Goal: Transaction & Acquisition: Download file/media

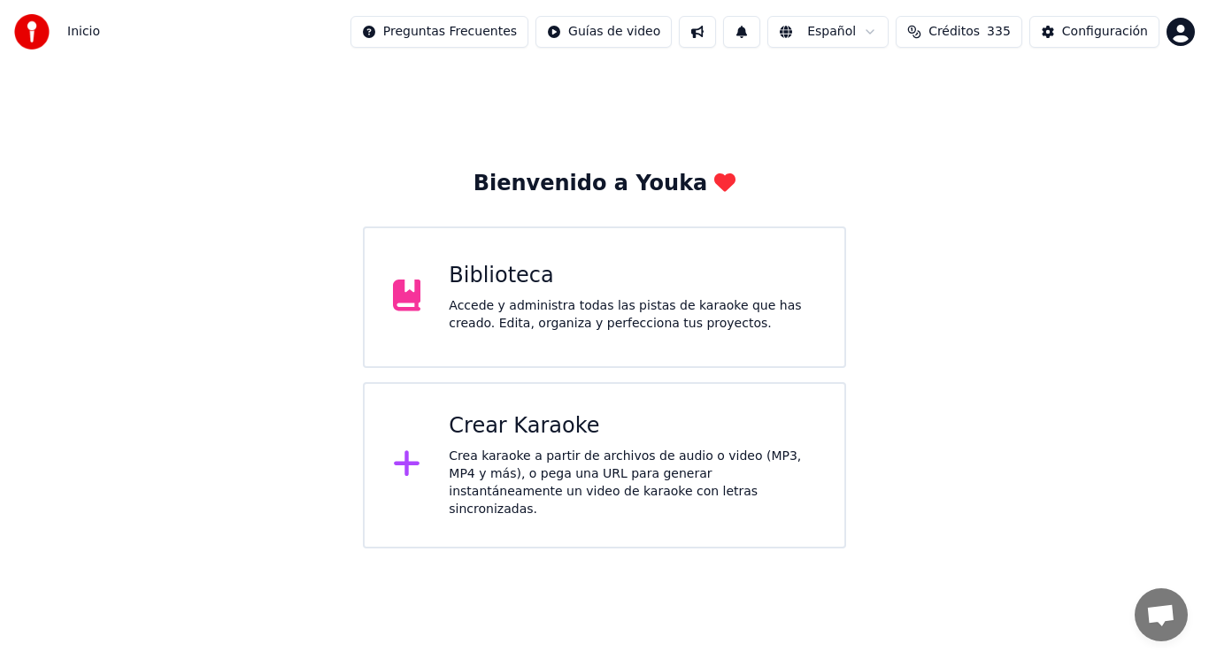
click at [666, 313] on div "Accede y administra todas las pistas de karaoke que has creado. Edita, organiza…" at bounding box center [632, 314] width 367 height 35
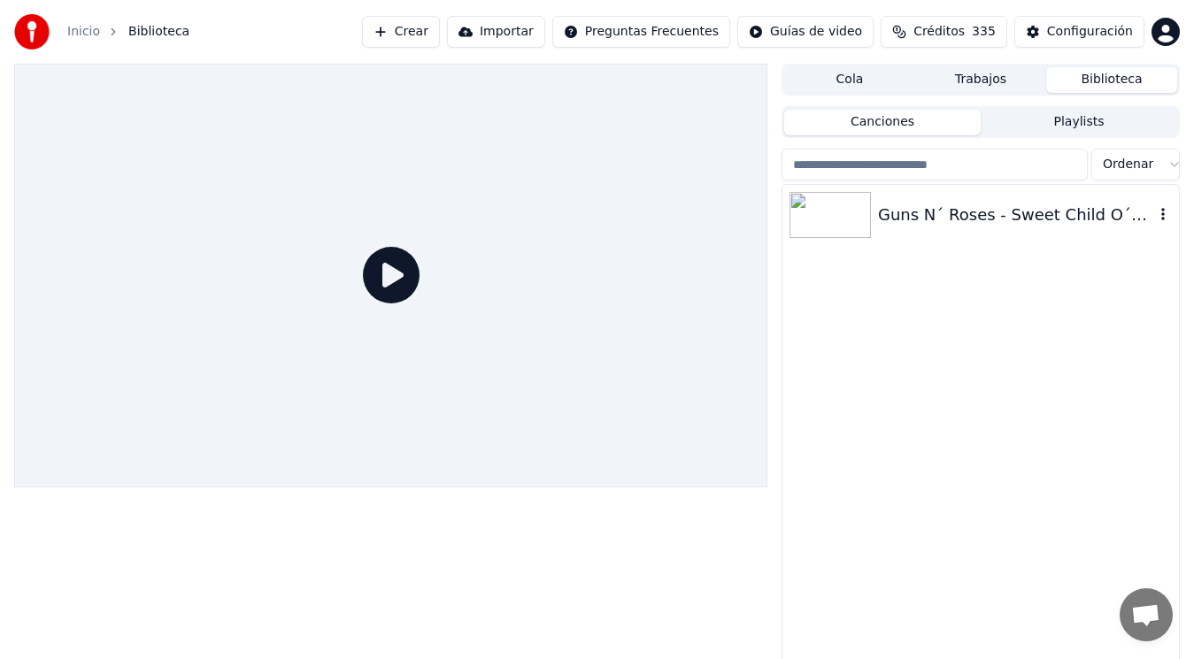
click at [1022, 207] on div "Guns N´ Roses - Sweet Child O´Mine ([GEOGRAPHIC_DATA], 1992)" at bounding box center [1016, 215] width 276 height 25
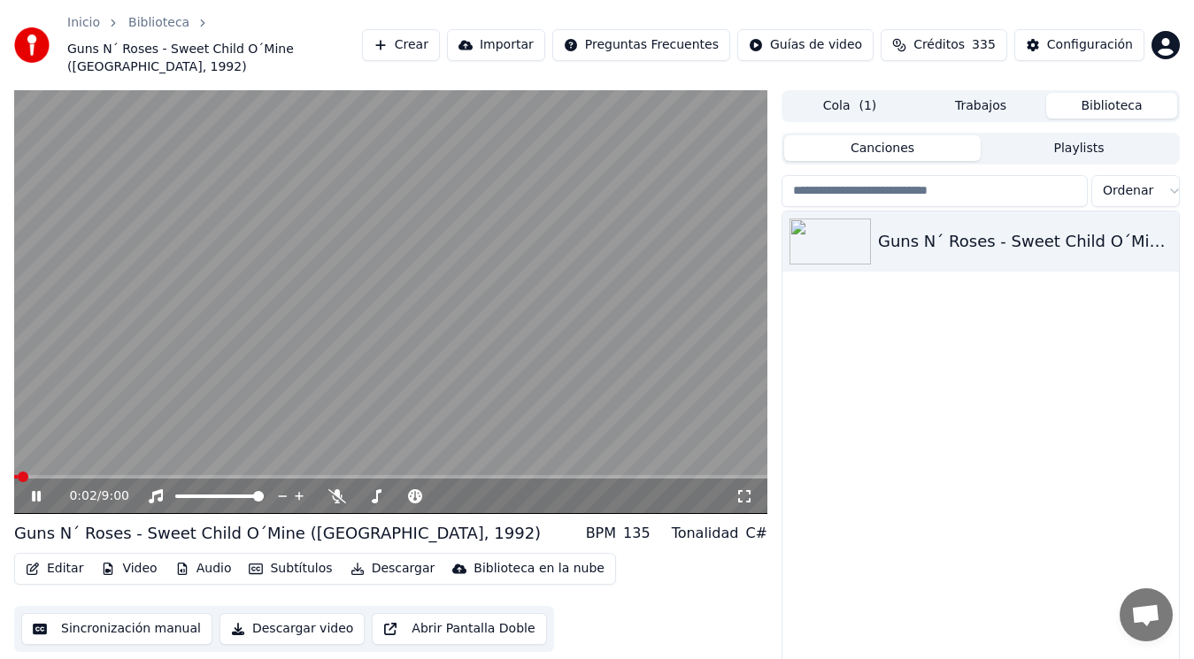
click at [35, 491] on icon at bounding box center [36, 496] width 9 height 11
click at [61, 557] on button "Editar" at bounding box center [55, 569] width 72 height 25
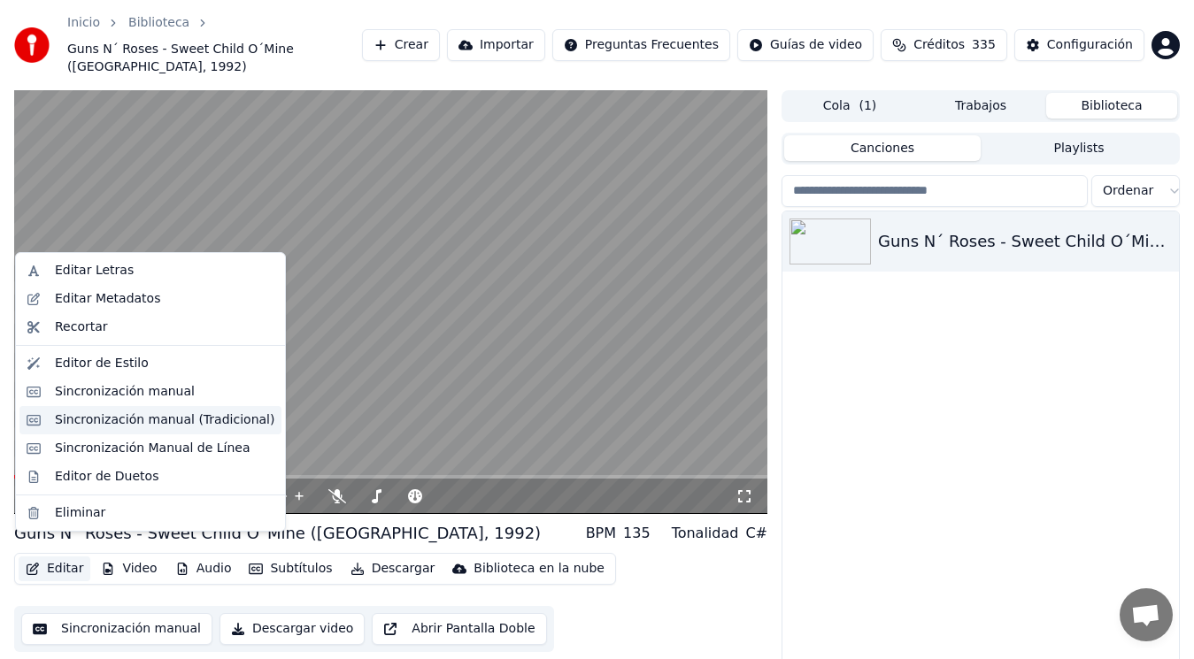
click at [155, 422] on div "Sincronización manual (Tradicional)" at bounding box center [165, 421] width 220 height 18
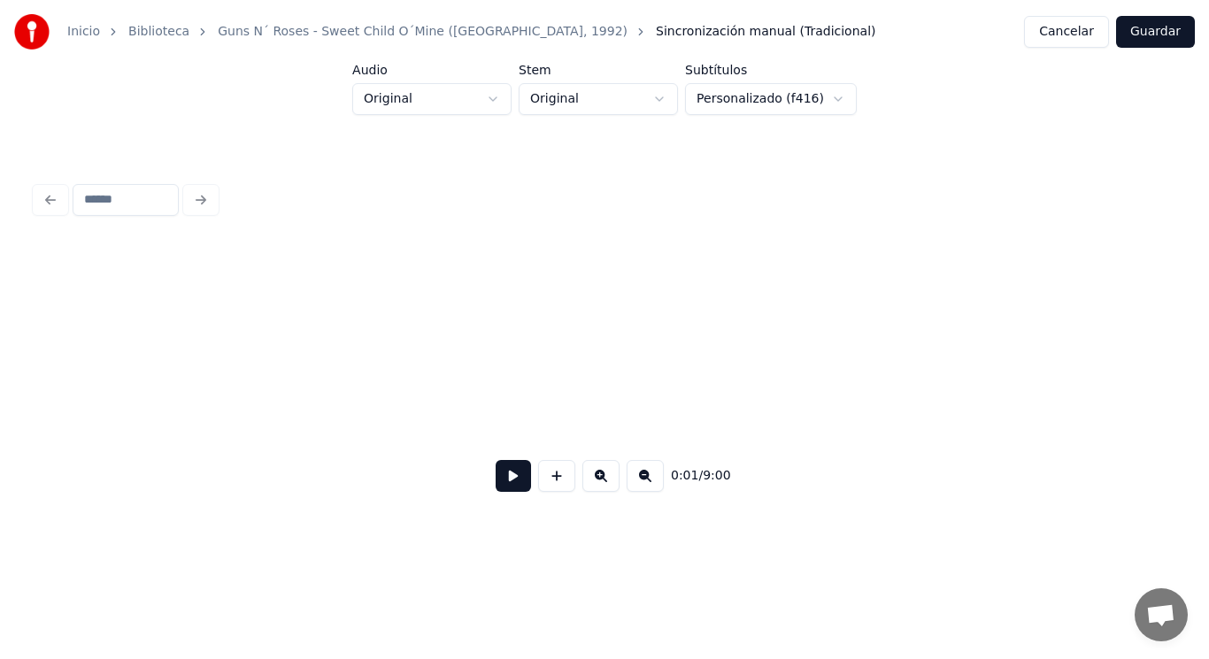
scroll to position [0, 631279]
click at [233, 409] on div "of…" at bounding box center [153, 390] width 366 height 120
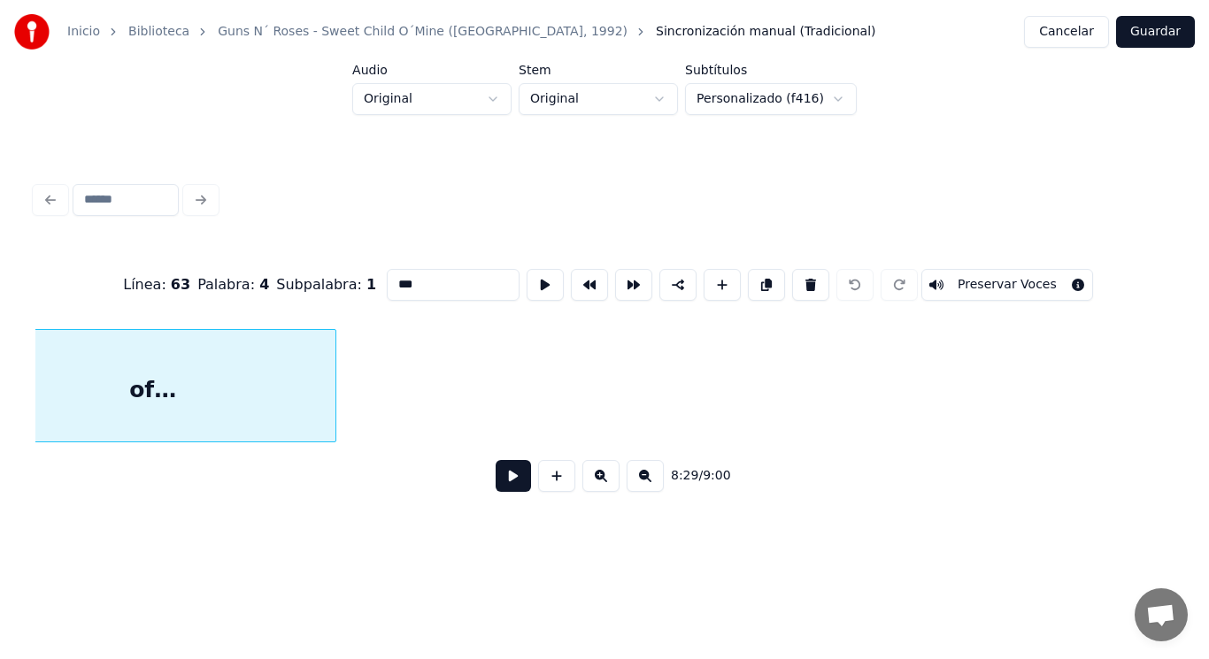
scroll to position [0, 631214]
click at [499, 483] on button at bounding box center [513, 476] width 35 height 32
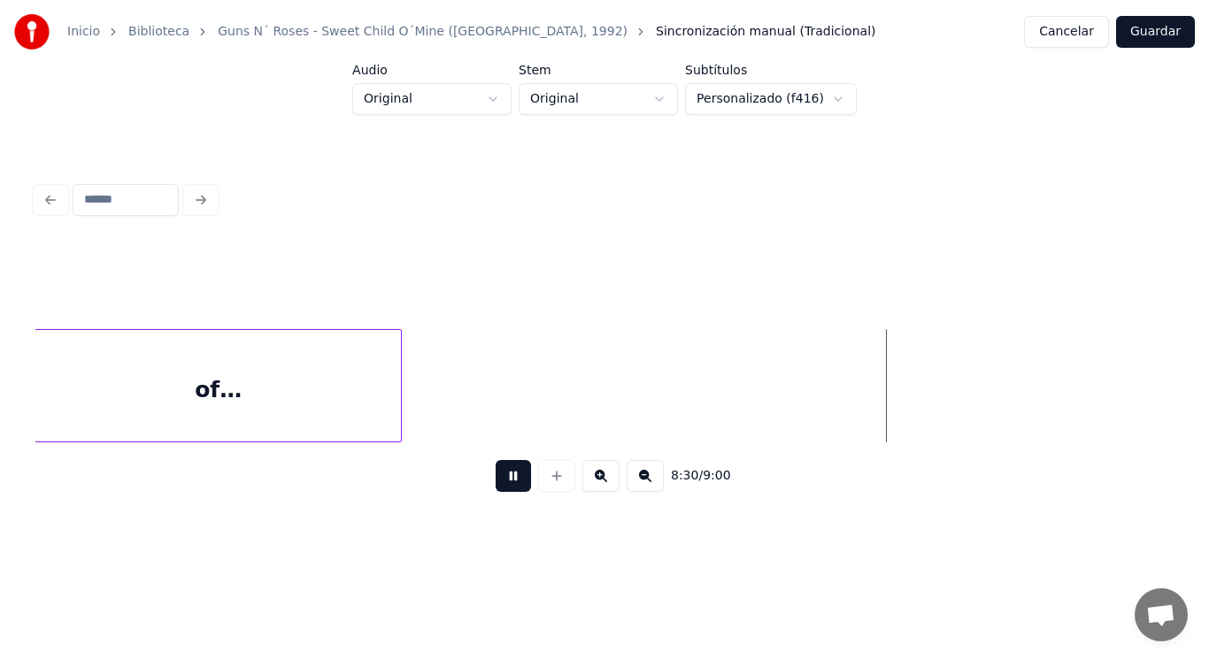
click at [499, 483] on button at bounding box center [513, 476] width 35 height 32
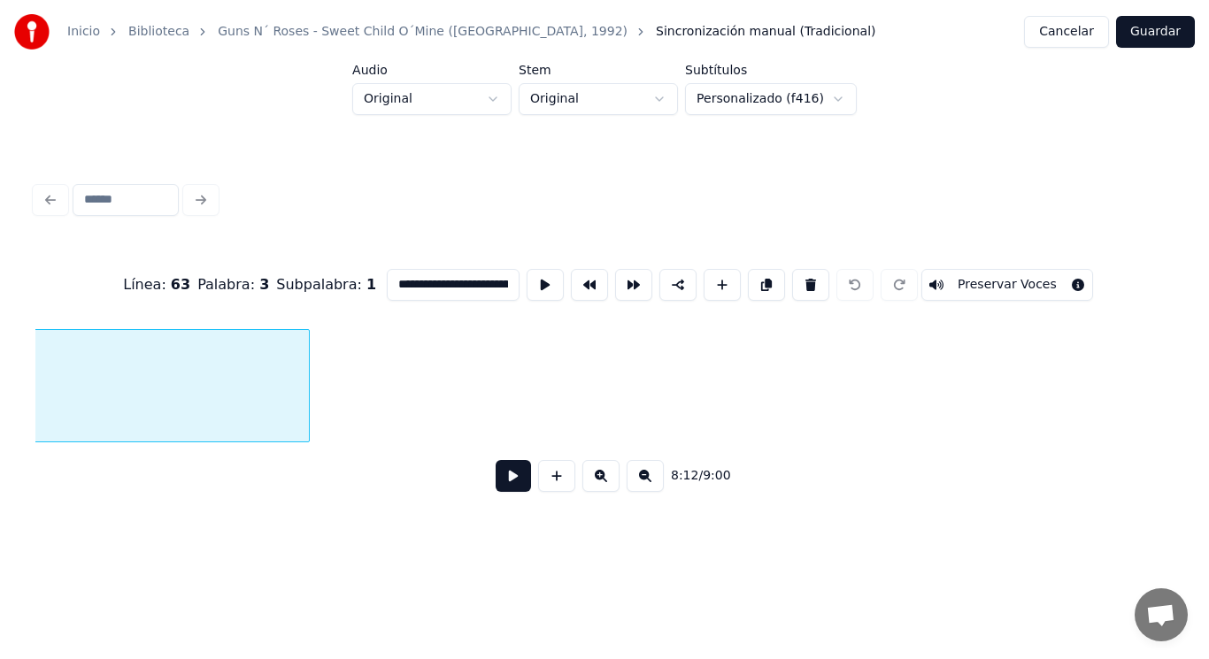
scroll to position [0, 610873]
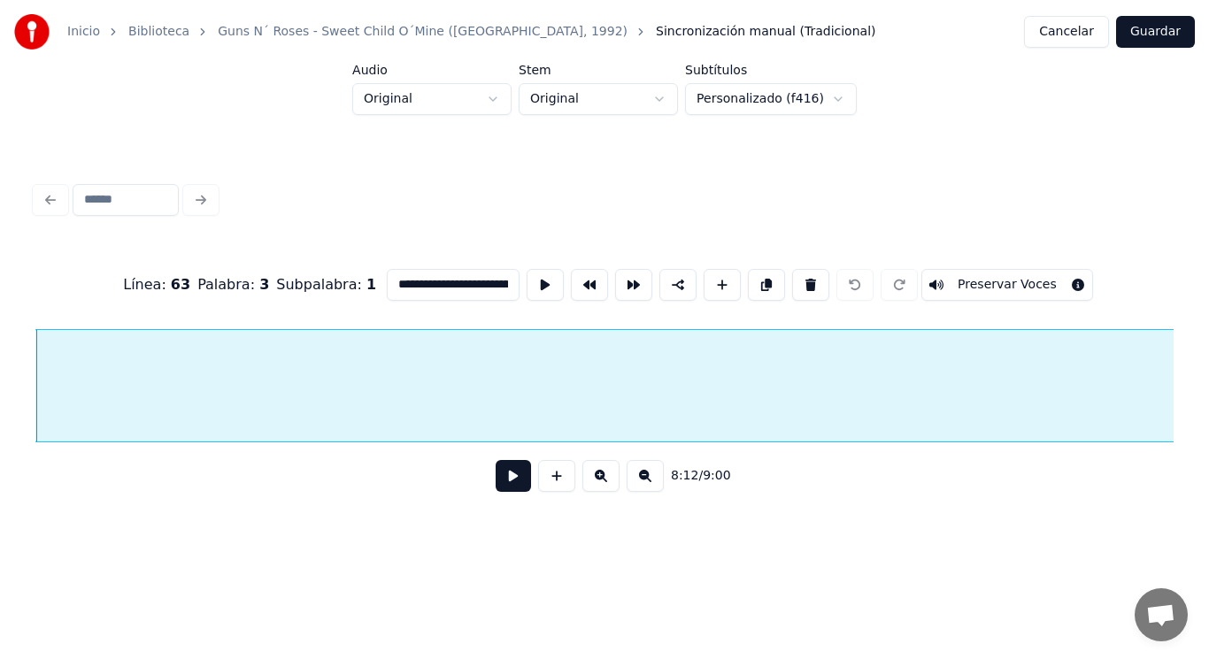
click at [496, 480] on button at bounding box center [513, 476] width 35 height 32
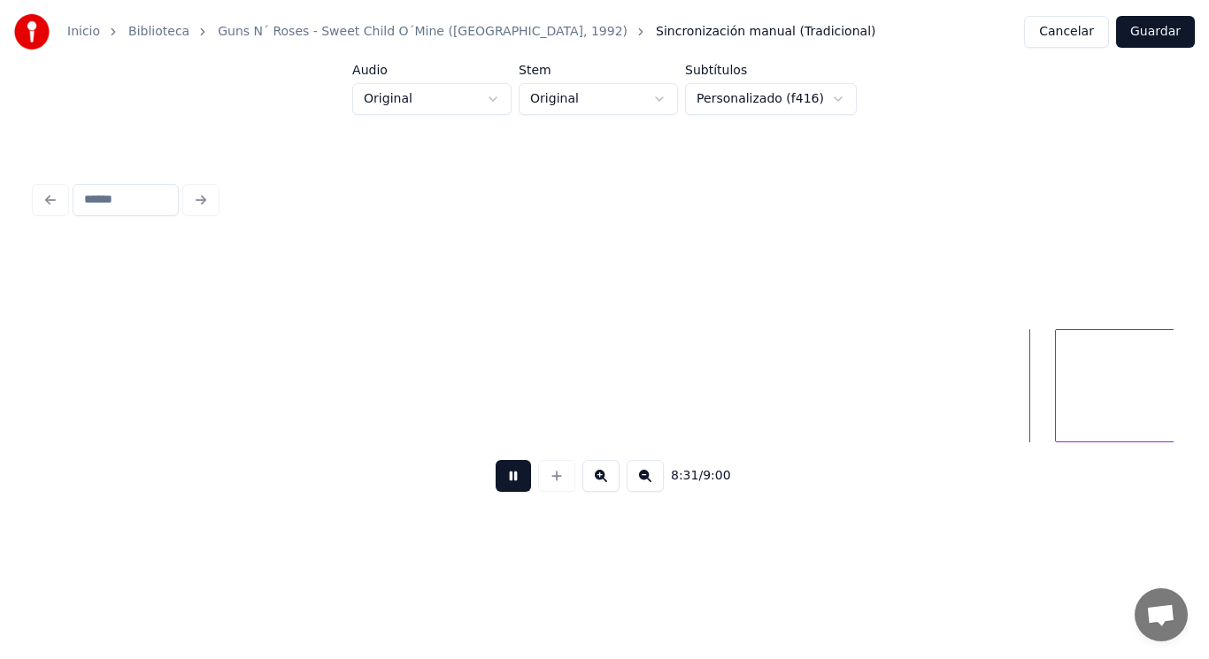
scroll to position [0, 633955]
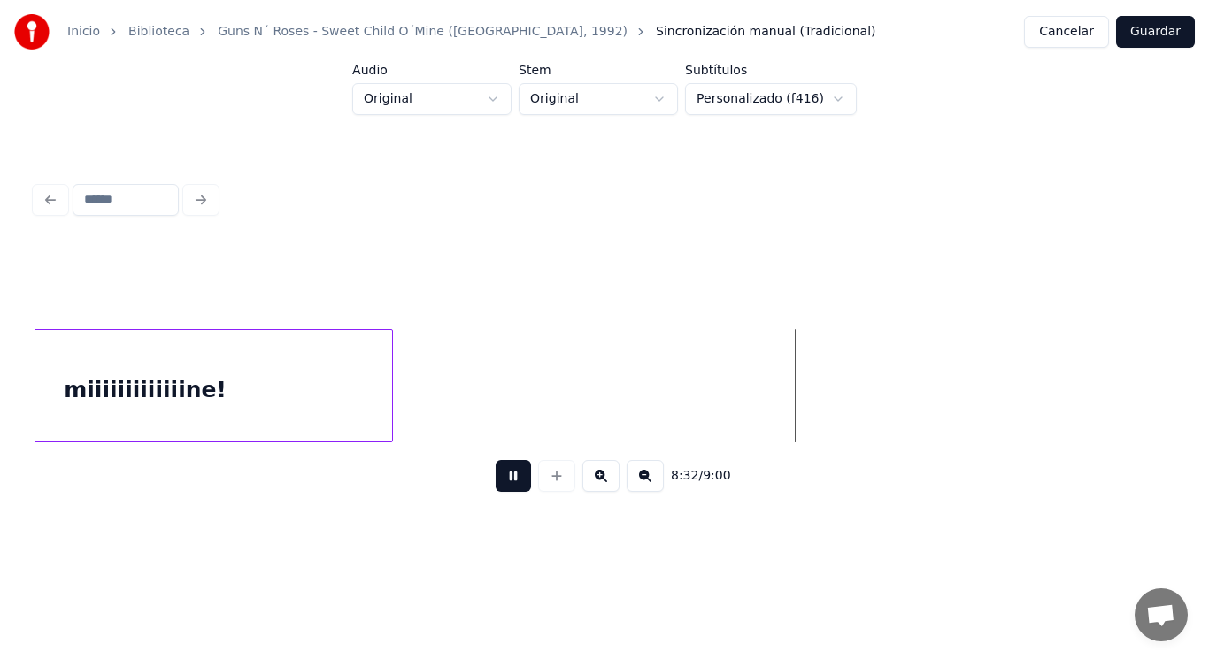
click at [496, 480] on button at bounding box center [513, 476] width 35 height 32
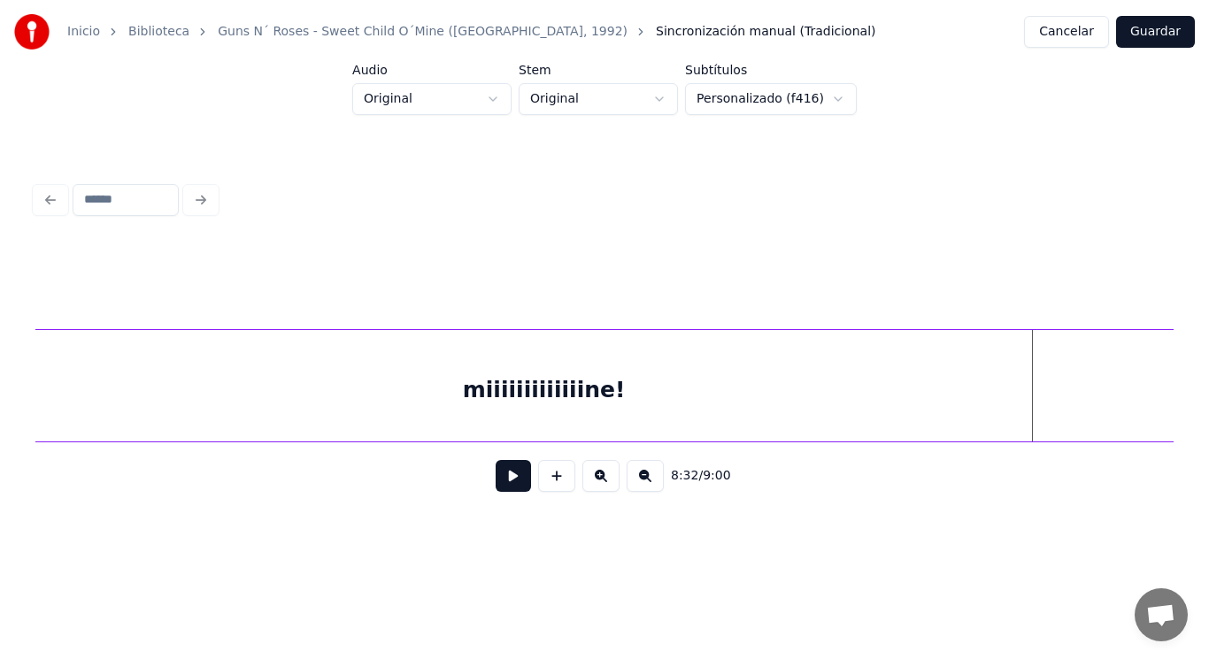
click at [1189, 425] on div "Inicio Biblioteca Guns N´ Roses - Sweet Child O´Mine ([GEOGRAPHIC_DATA], 1992) …" at bounding box center [604, 269] width 1209 height 539
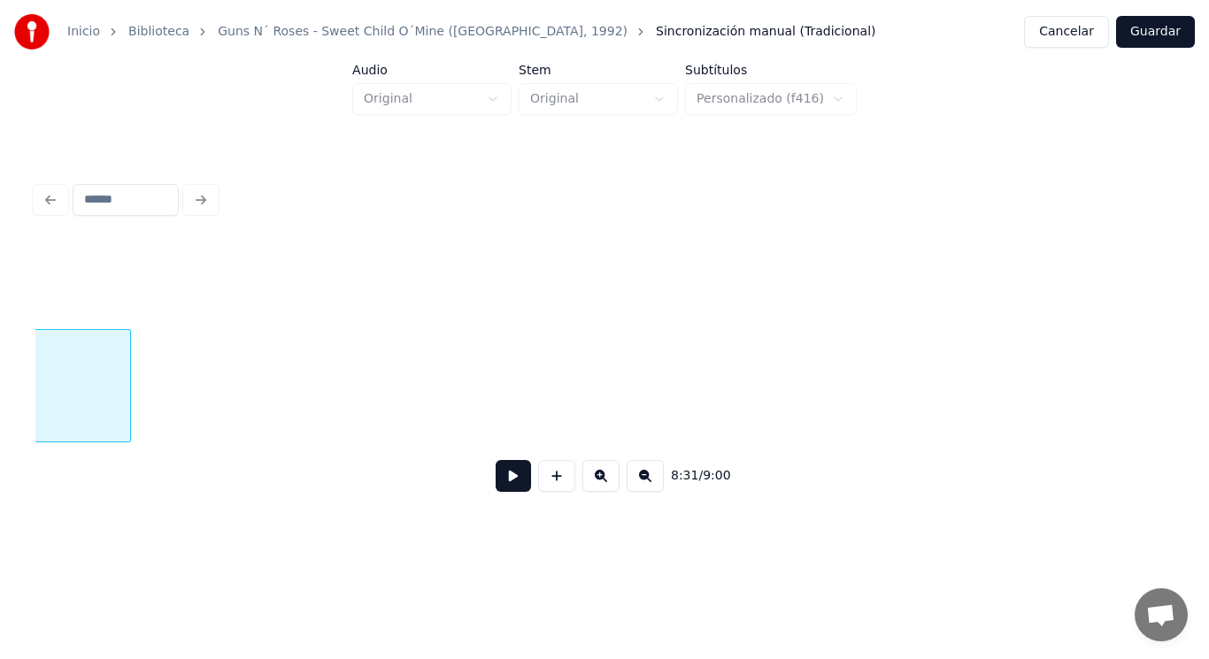
scroll to position [0, 634978]
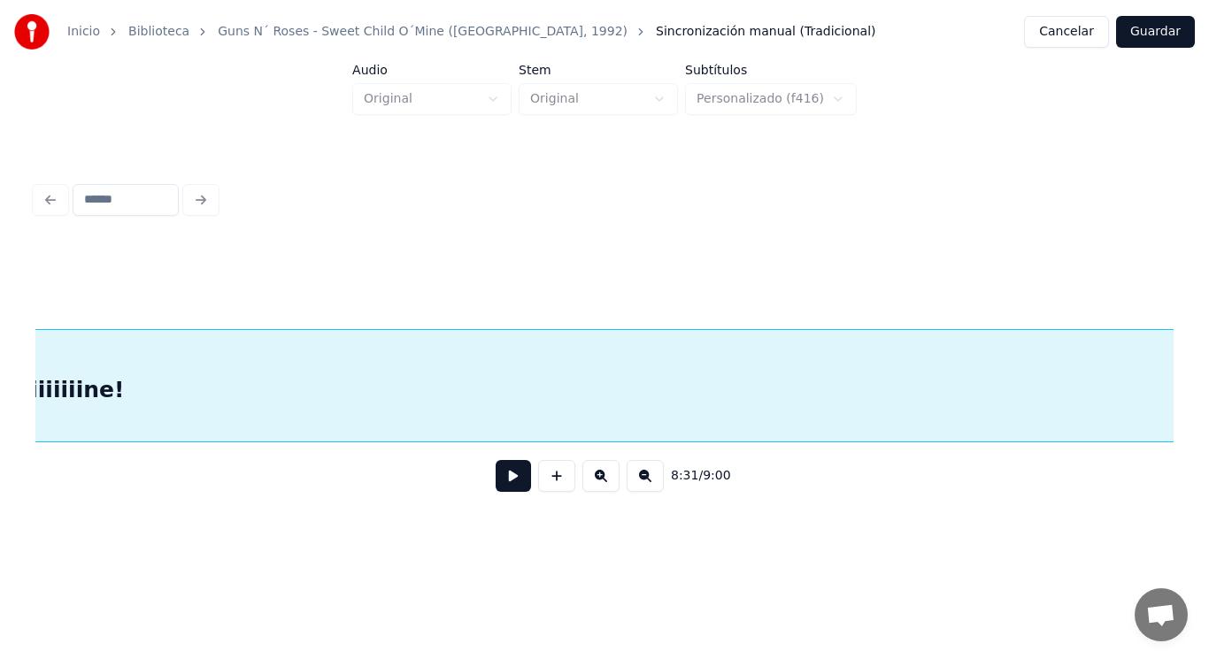
click at [1208, 379] on div "Inicio Biblioteca Guns N´ Roses - Sweet Child O´Mine ([GEOGRAPHIC_DATA], 1992) …" at bounding box center [604, 269] width 1209 height 539
click at [1208, 403] on div "Inicio Biblioteca Guns N´ Roses - Sweet Child O´Mine ([GEOGRAPHIC_DATA], 1992) …" at bounding box center [604, 269] width 1209 height 539
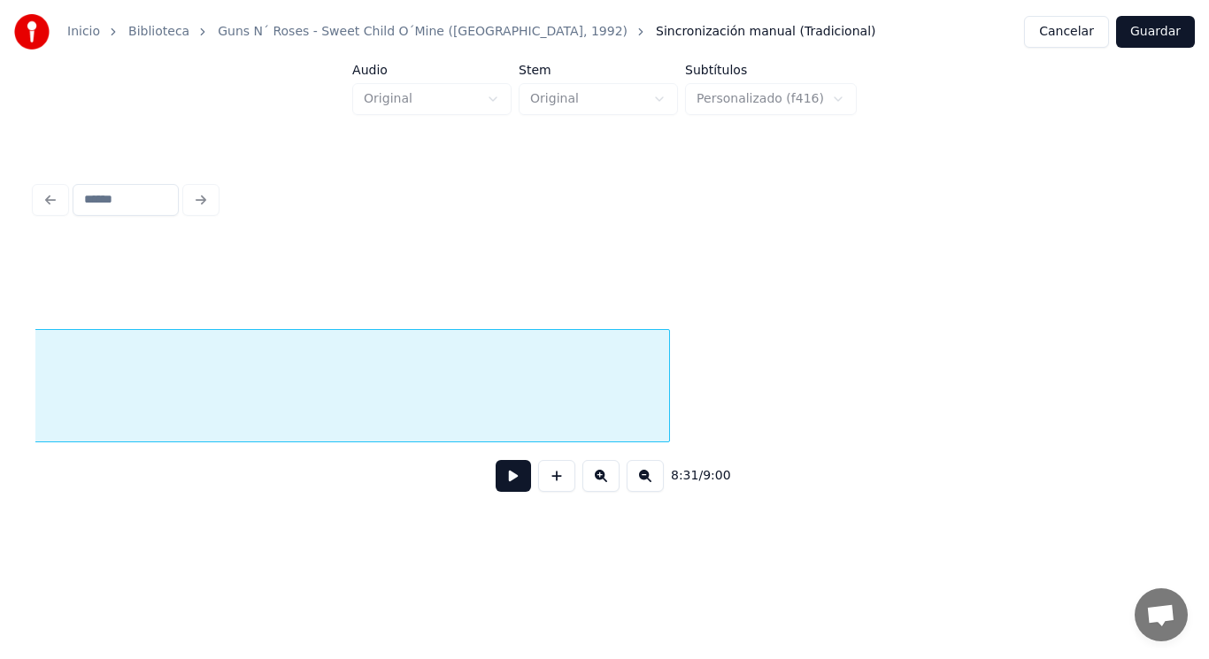
scroll to position [0, 636698]
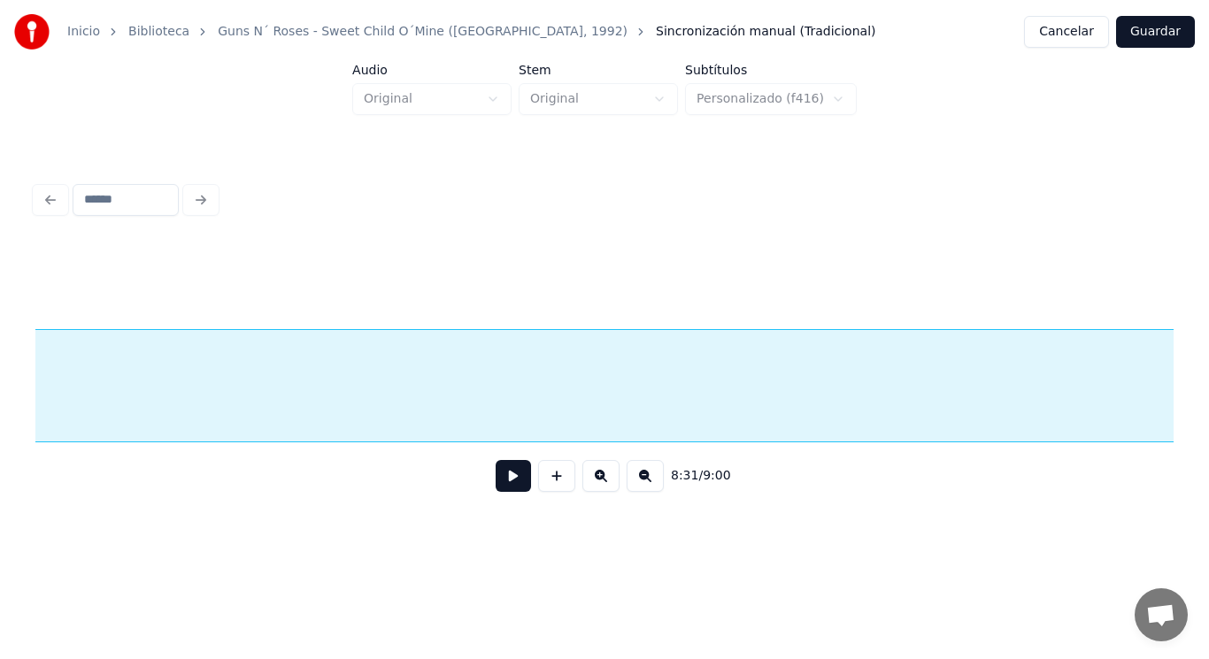
click at [1208, 373] on div "Inicio Biblioteca Guns N´ Roses - Sweet Child O´Mine ([GEOGRAPHIC_DATA], 1992) …" at bounding box center [604, 269] width 1209 height 539
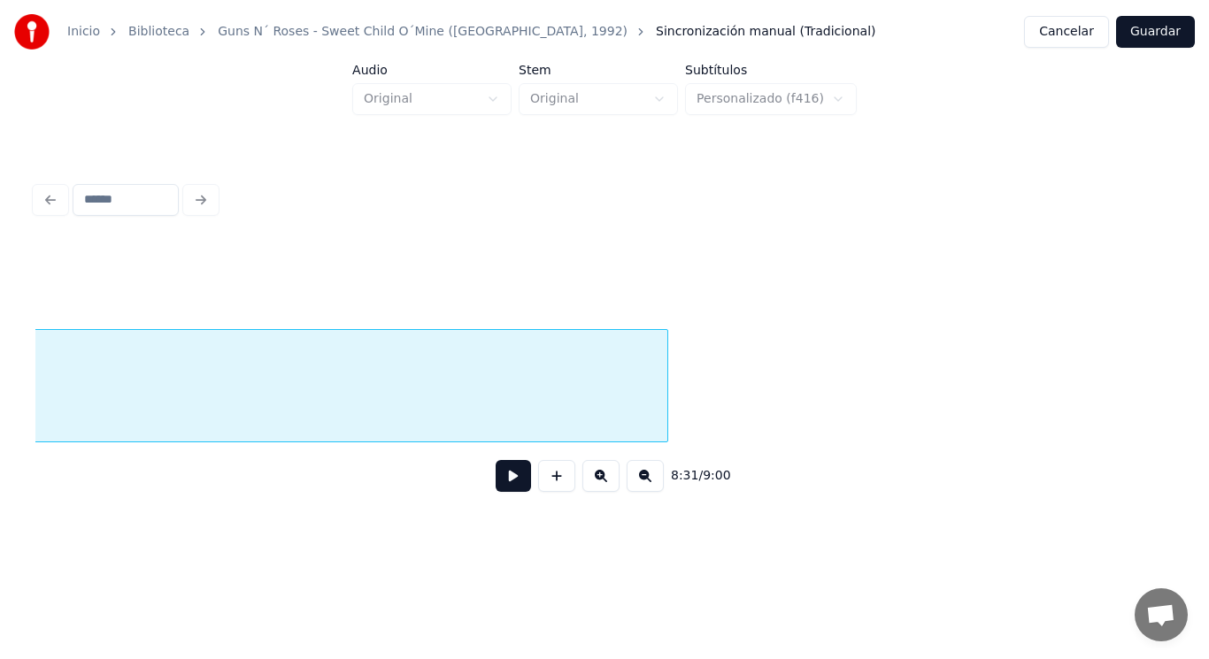
scroll to position [0, 637782]
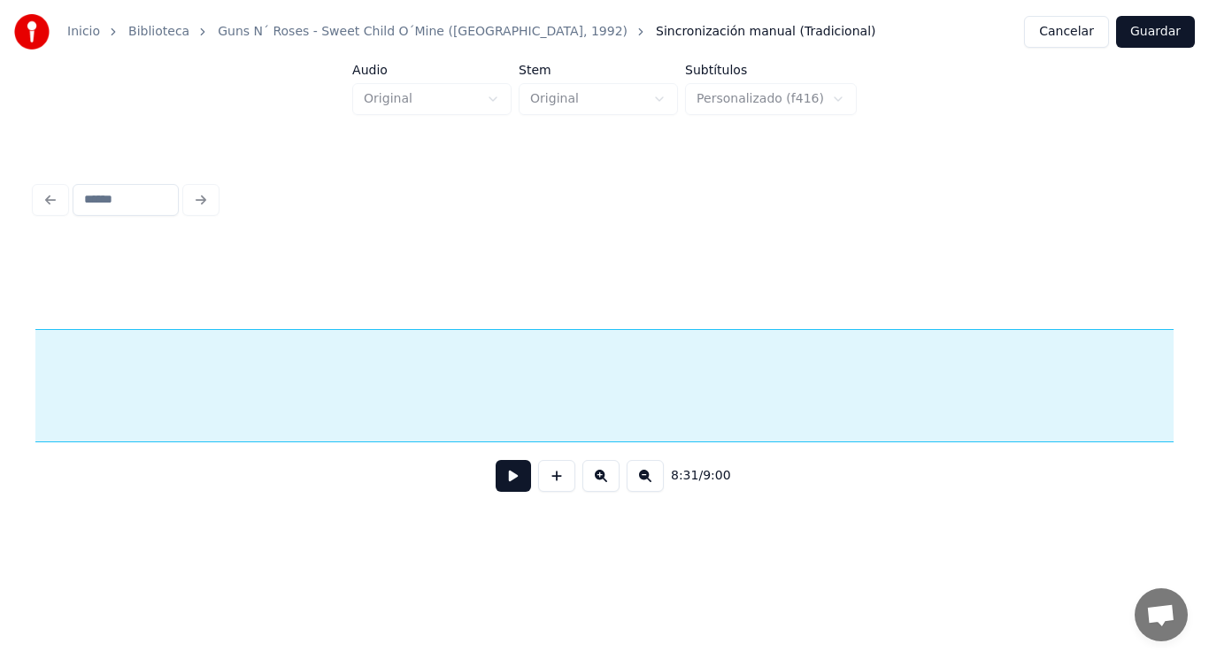
click at [1208, 389] on div "Inicio Biblioteca Guns N´ Roses - Sweet Child O´Mine ([GEOGRAPHIC_DATA], 1992) …" at bounding box center [604, 269] width 1209 height 539
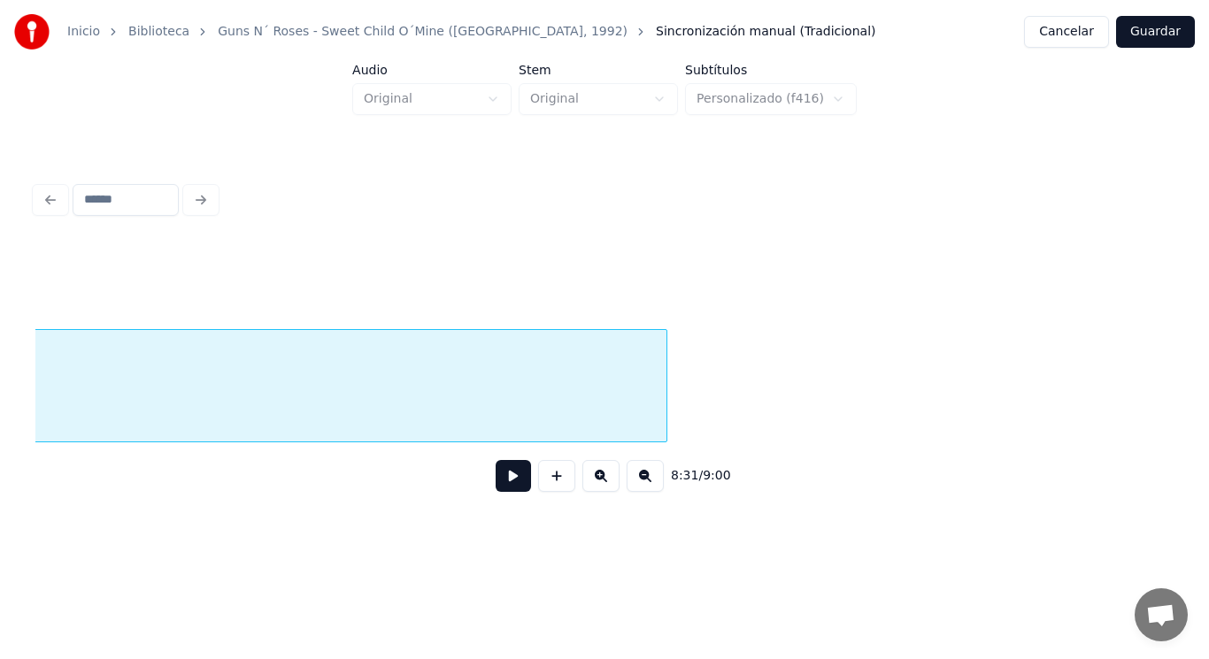
scroll to position [0, 638866]
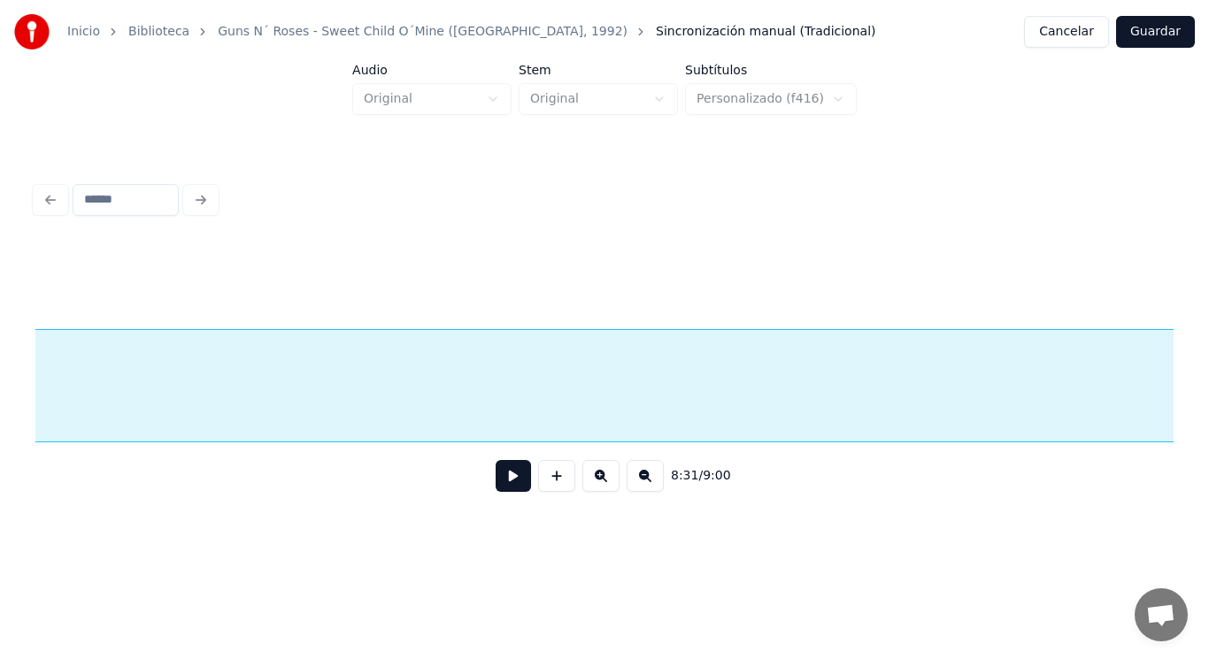
click at [1208, 385] on div "Inicio Biblioteca Guns N´ Roses - Sweet Child O´Mine ([GEOGRAPHIC_DATA], 1992) …" at bounding box center [604, 269] width 1209 height 539
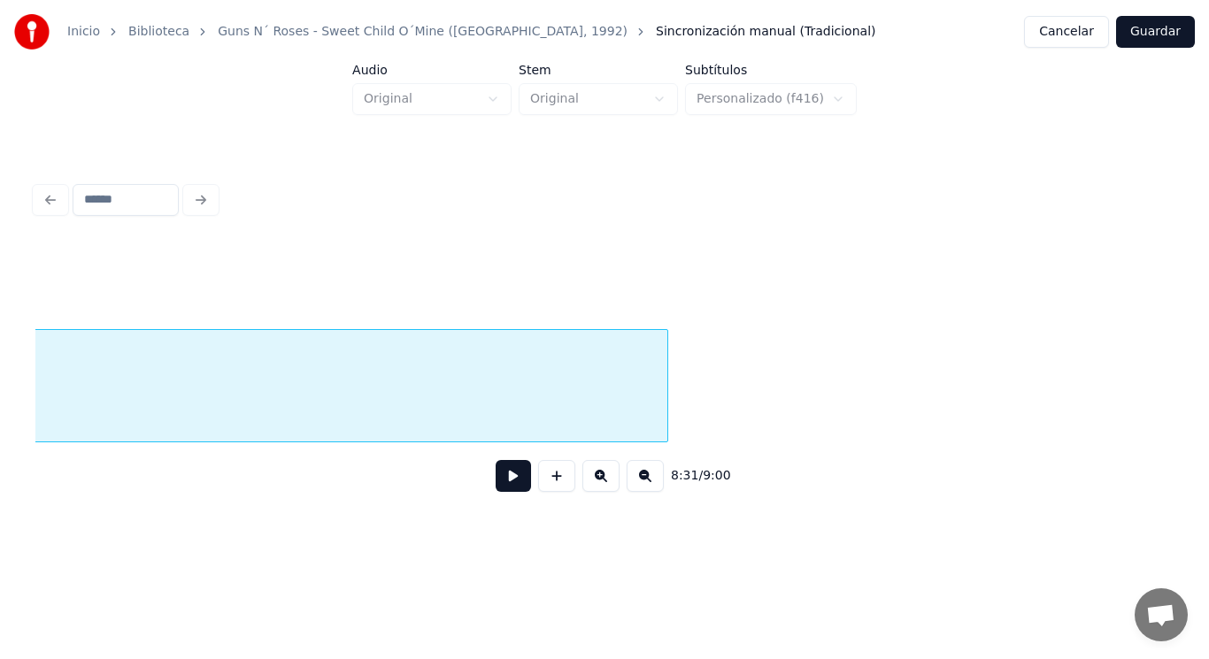
scroll to position [0, 639949]
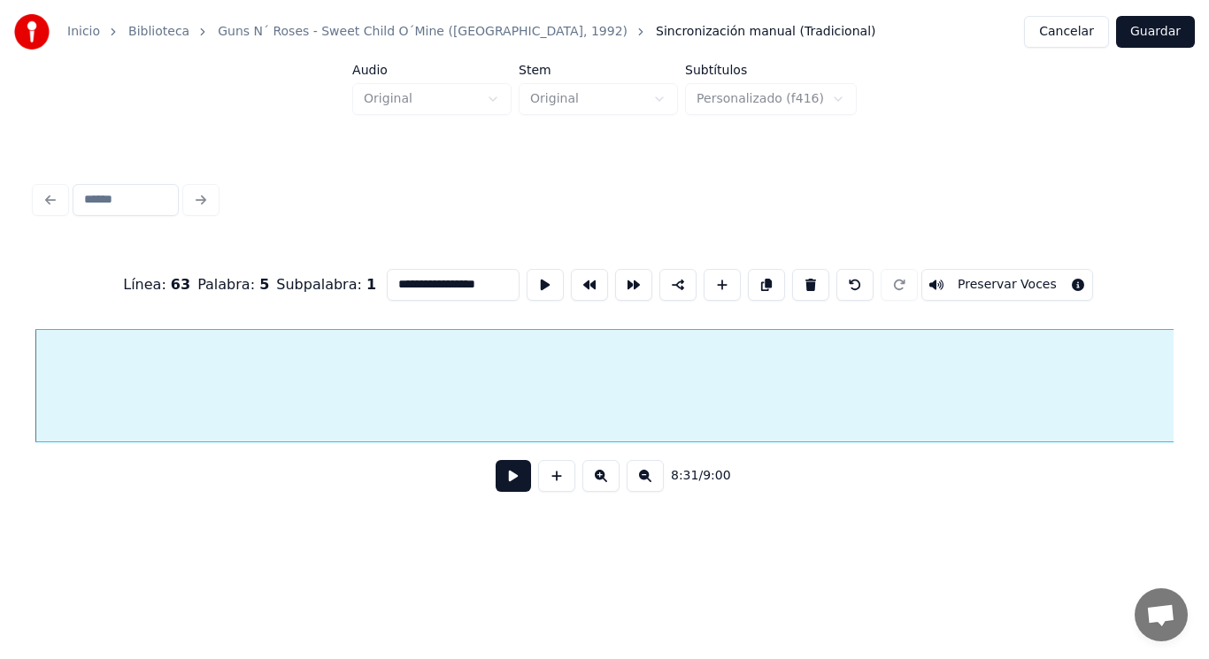
click at [505, 478] on button at bounding box center [513, 476] width 35 height 32
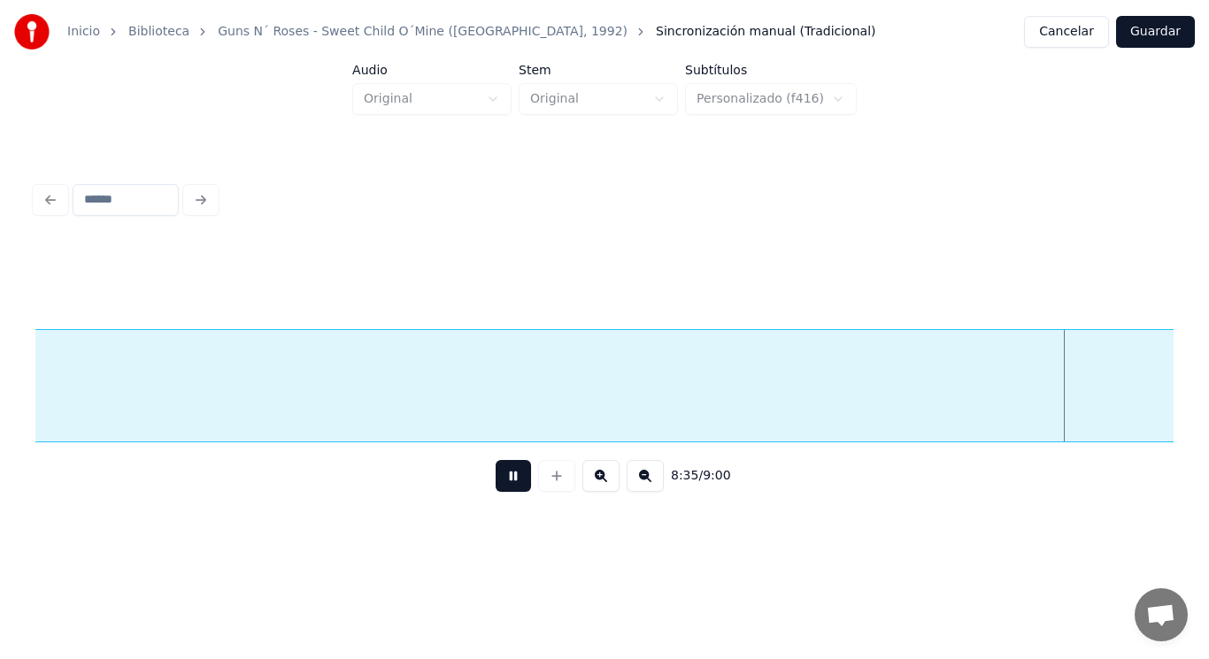
scroll to position [0, 639562]
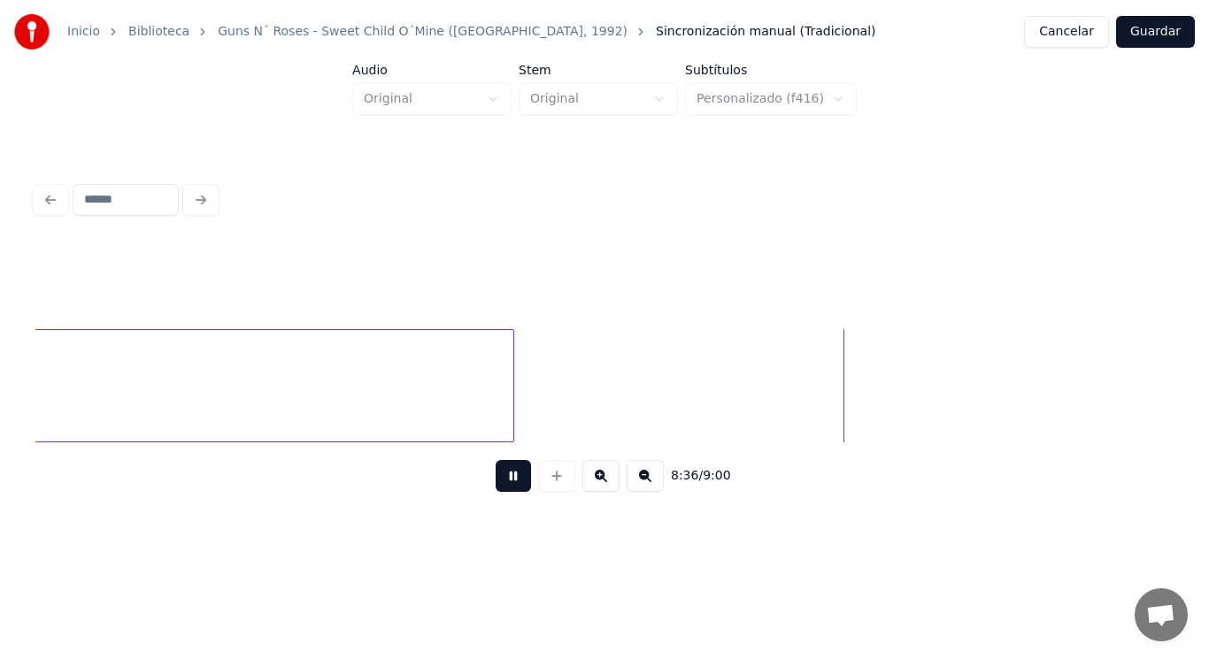
click at [505, 478] on button at bounding box center [513, 476] width 35 height 32
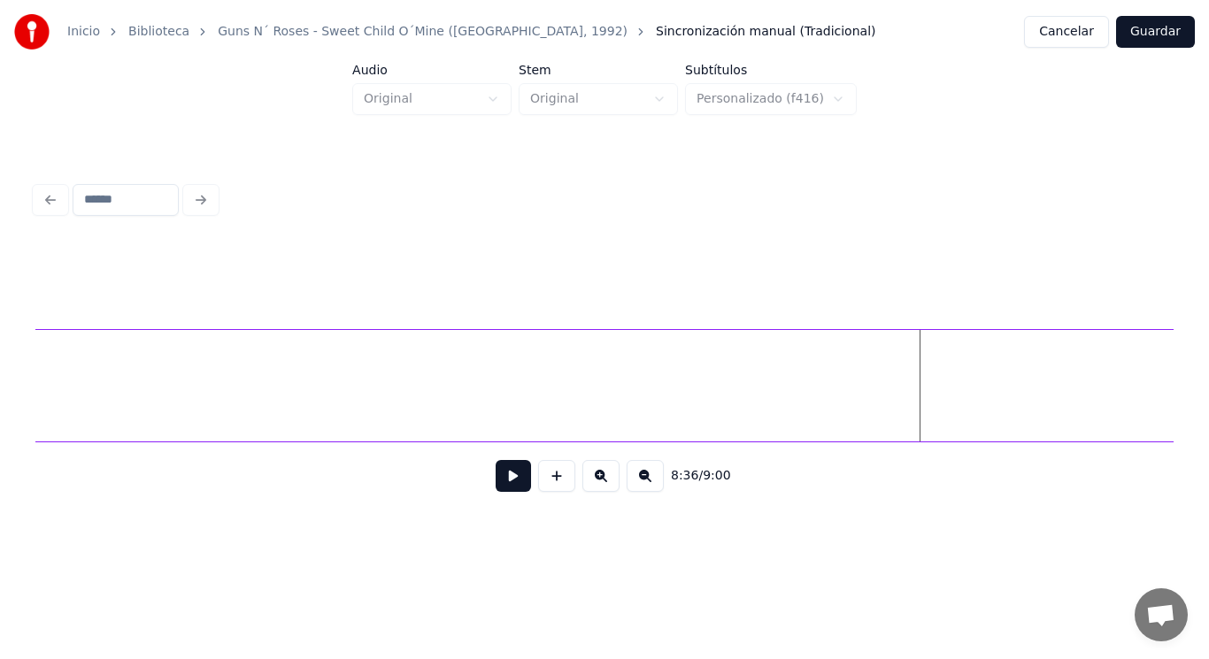
click at [1187, 366] on div "Inicio Biblioteca Guns N´ Roses - Sweet Child O´Mine ([GEOGRAPHIC_DATA], 1992) …" at bounding box center [604, 269] width 1209 height 539
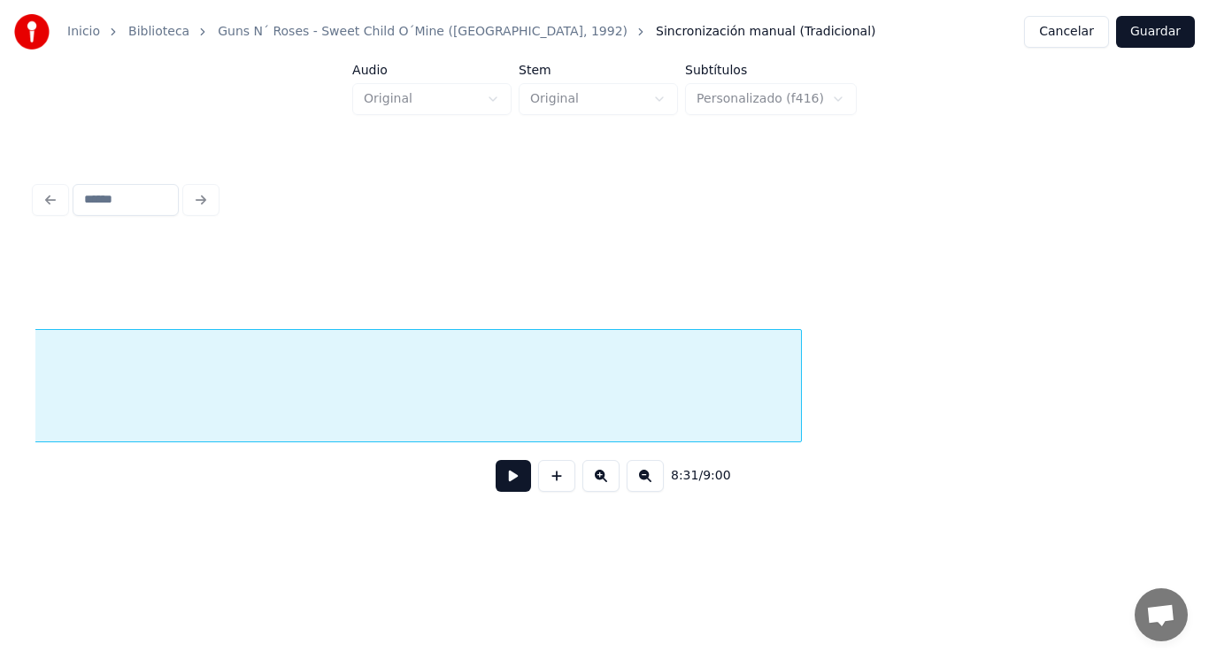
scroll to position [0, 640491]
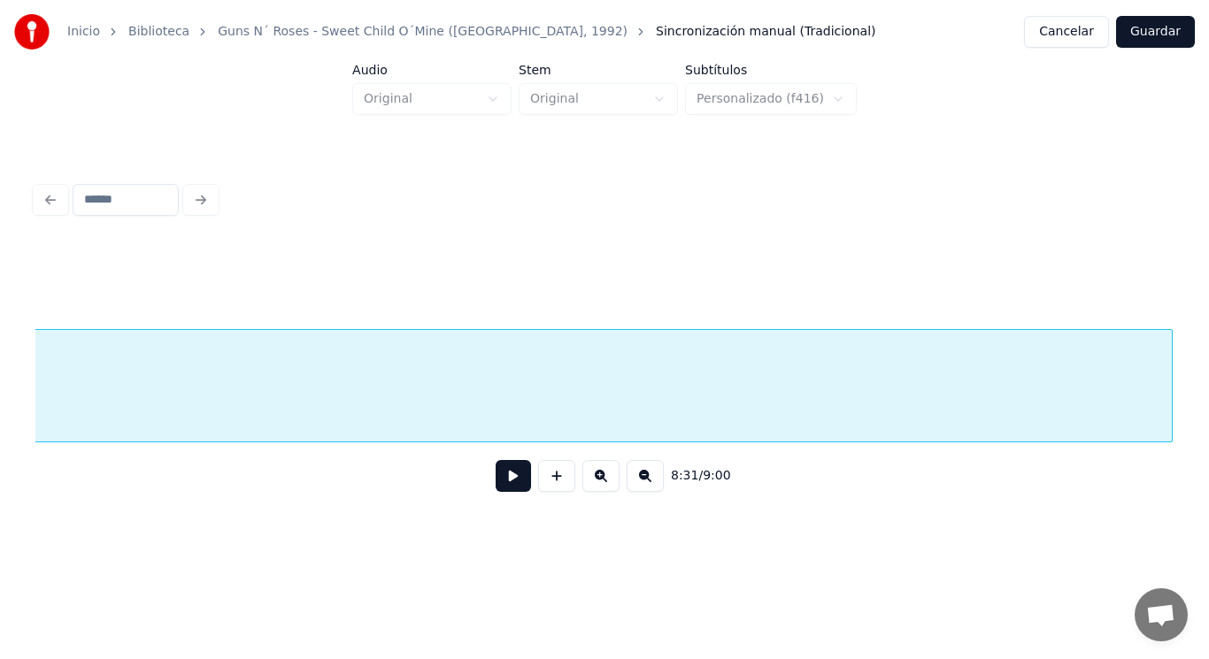
click at [1181, 370] on div "Inicio Biblioteca Guns N´ Roses - Sweet Child O´Mine ([GEOGRAPHIC_DATA], 1992) …" at bounding box center [604, 269] width 1209 height 539
click at [1208, 374] on div "Inicio Biblioteca Guns N´ Roses - Sweet Child O´Mine ([GEOGRAPHIC_DATA], 1992) …" at bounding box center [604, 269] width 1209 height 539
click at [1208, 380] on div "Inicio Biblioteca Guns N´ Roses - Sweet Child O´Mine ([GEOGRAPHIC_DATA], 1992) …" at bounding box center [604, 269] width 1209 height 539
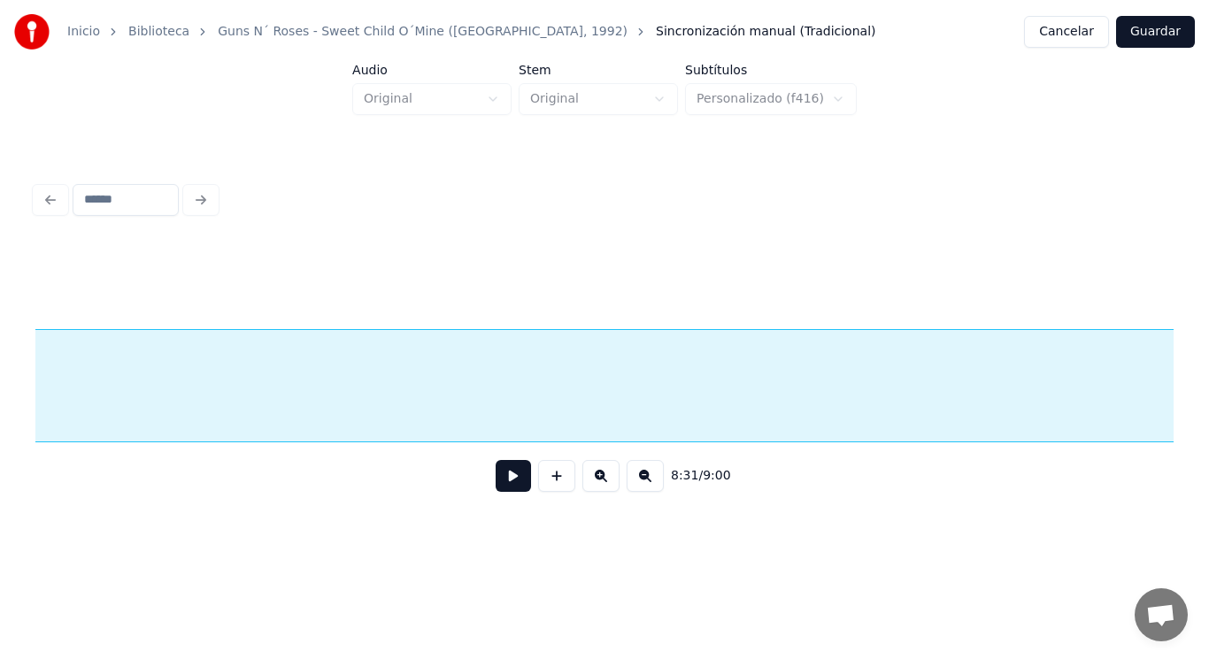
scroll to position [0, 633818]
click at [496, 489] on button at bounding box center [513, 476] width 35 height 32
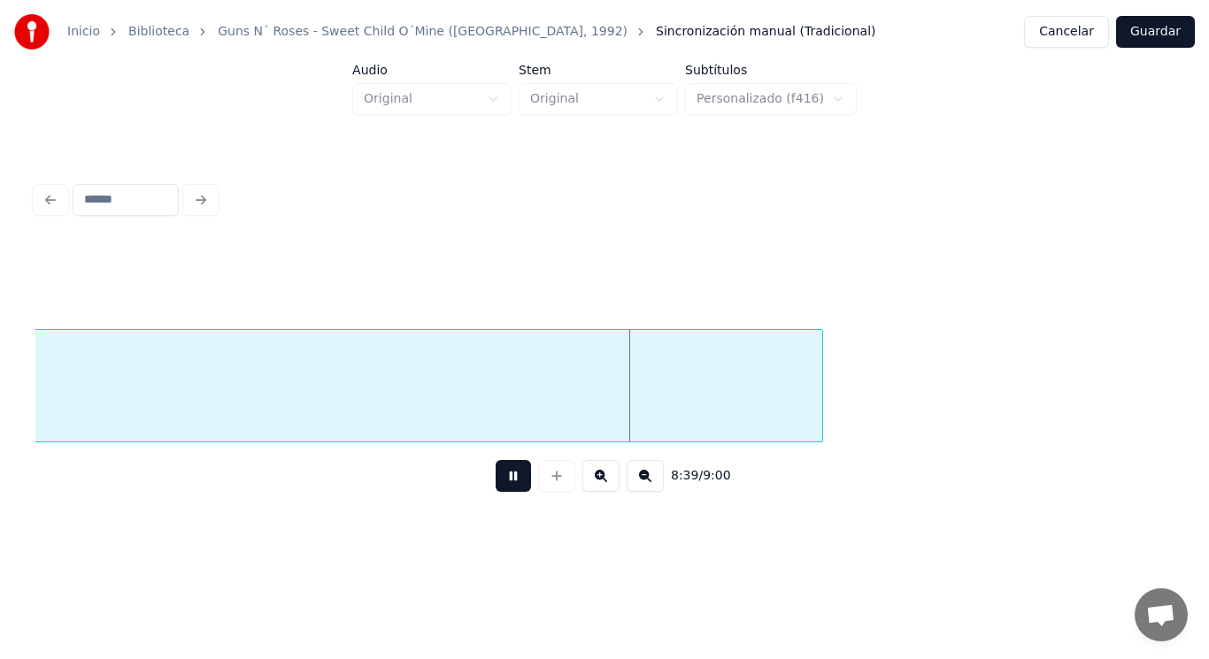
click at [496, 489] on button at bounding box center [513, 476] width 35 height 32
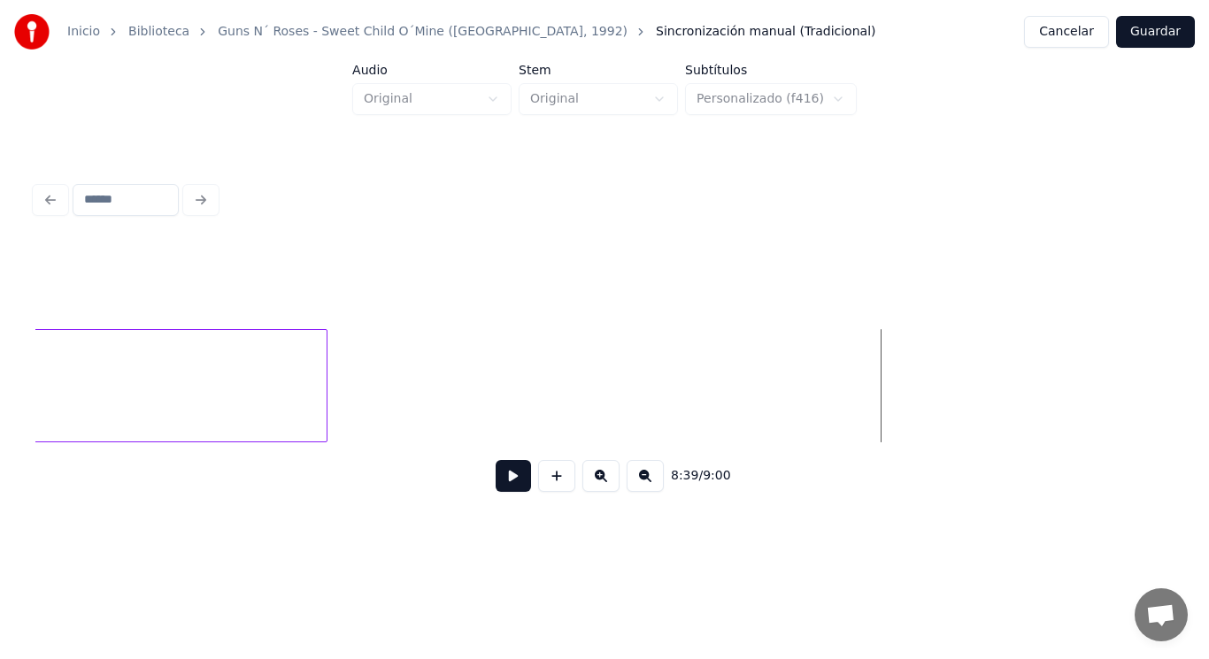
click at [321, 391] on div at bounding box center [323, 386] width 5 height 112
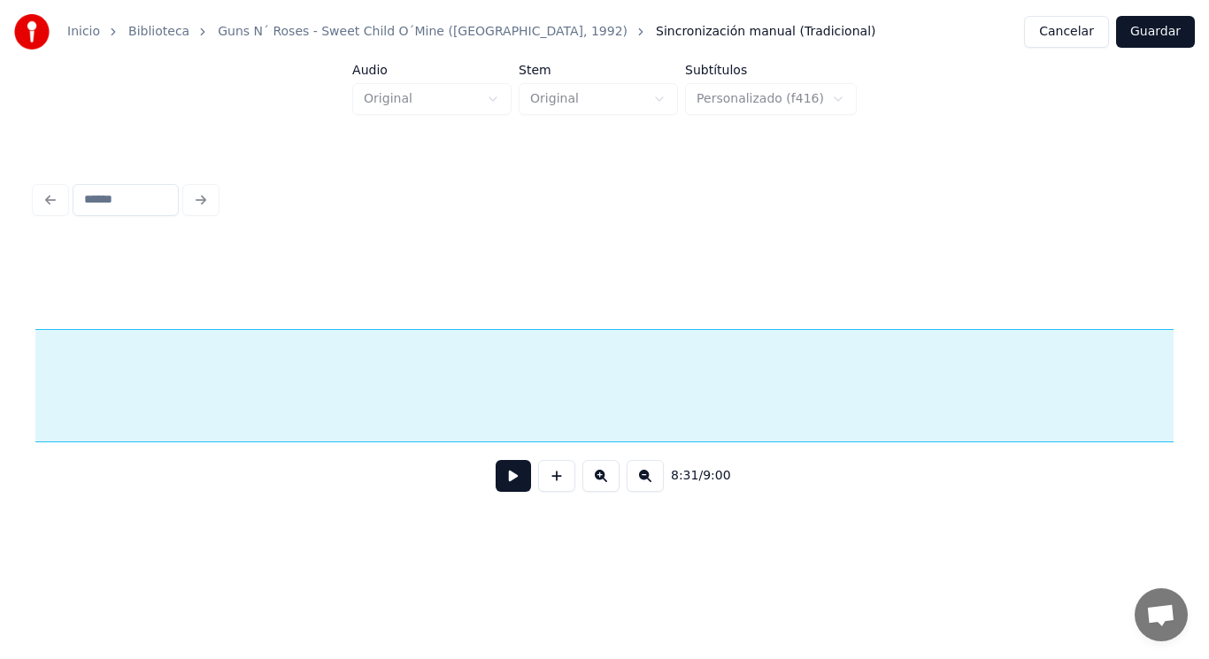
scroll to position [0, 642659]
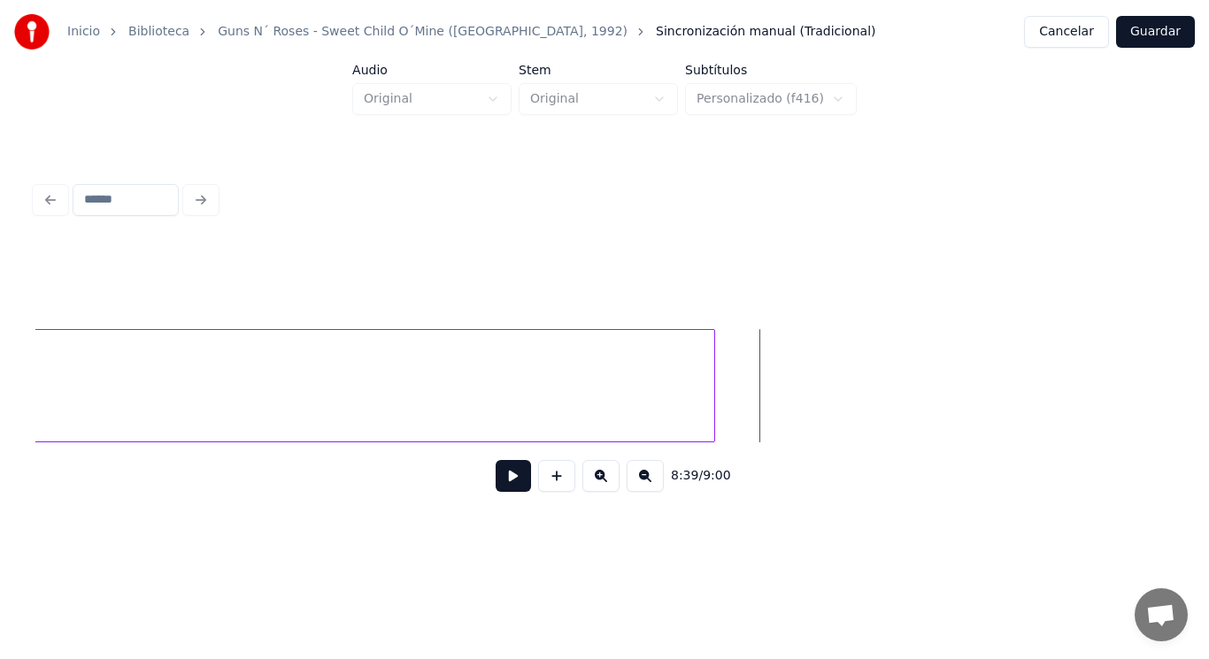
click at [504, 474] on button at bounding box center [513, 476] width 35 height 32
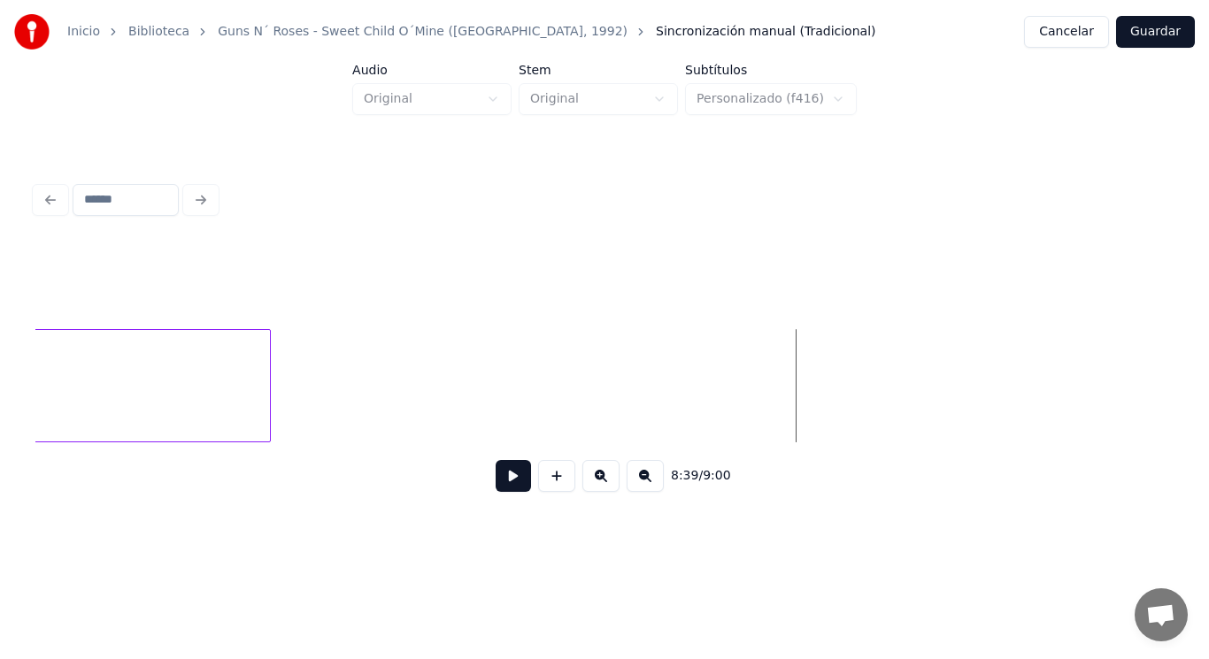
scroll to position [0, 643092]
click at [496, 489] on button at bounding box center [513, 476] width 35 height 32
click at [392, 409] on div at bounding box center [393, 386] width 5 height 112
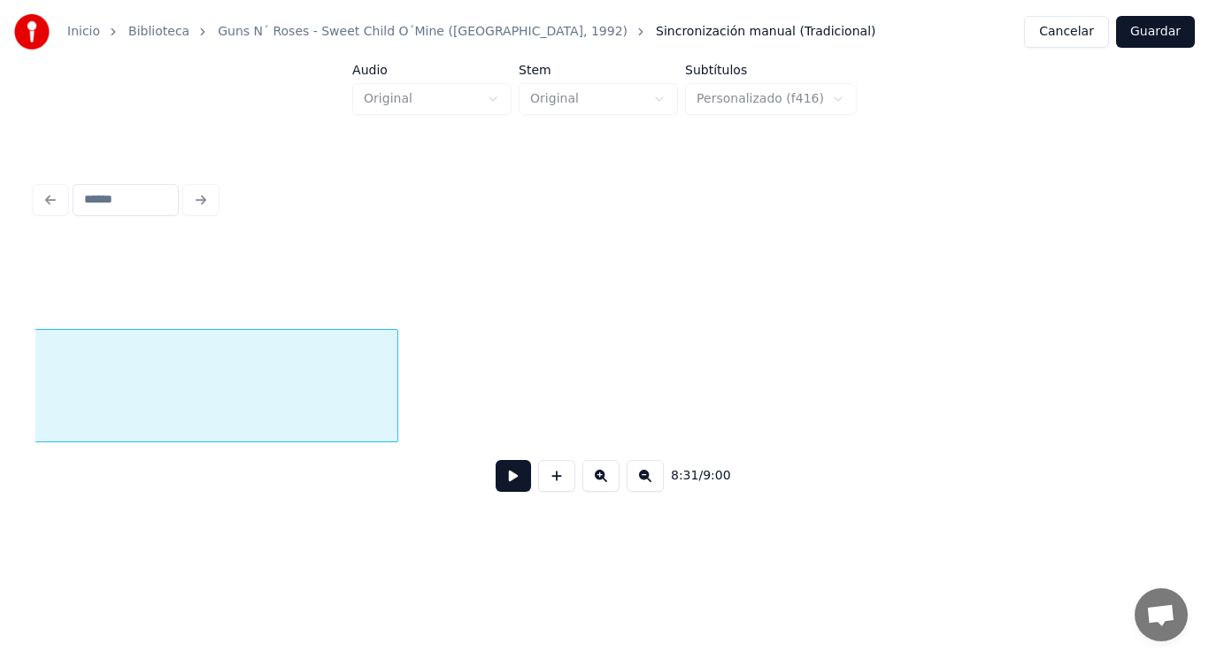
scroll to position [0, 633818]
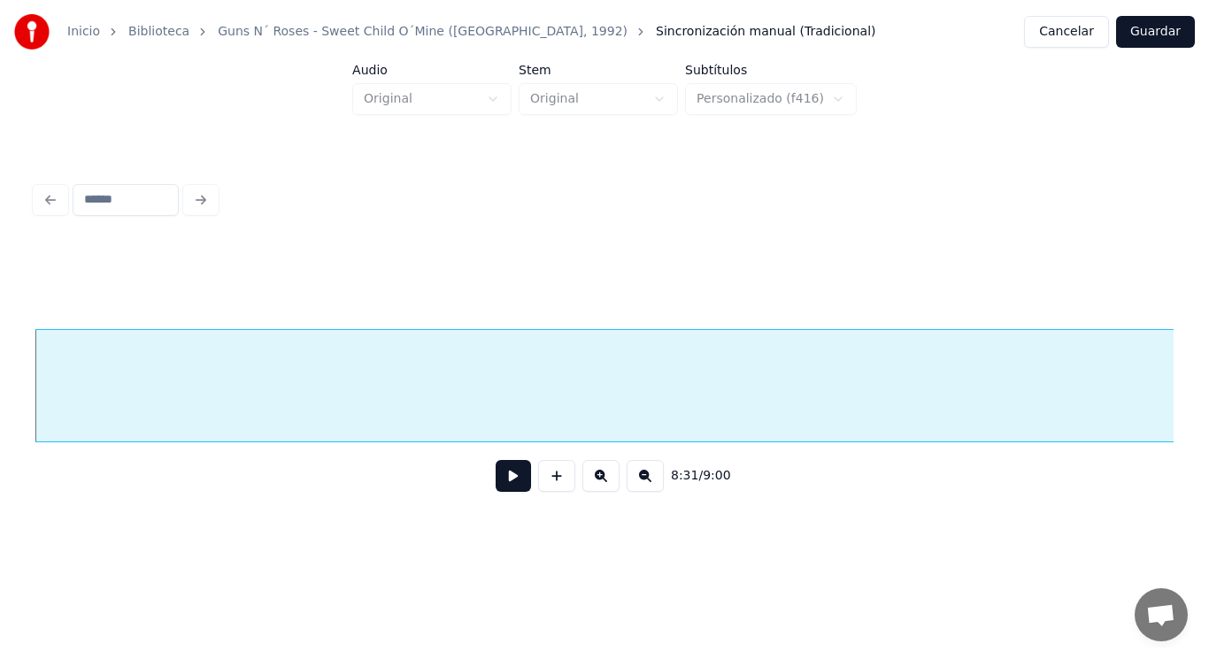
click at [512, 484] on button at bounding box center [513, 476] width 35 height 32
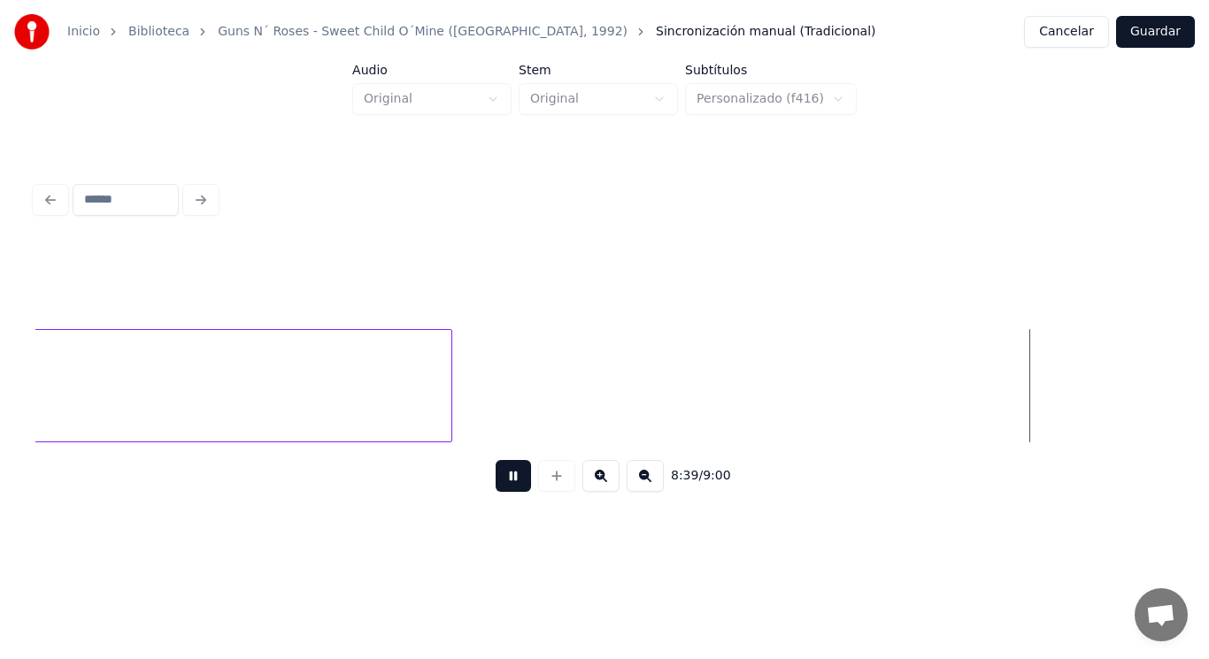
scroll to position [0, 644192]
click at [515, 486] on button at bounding box center [513, 476] width 35 height 32
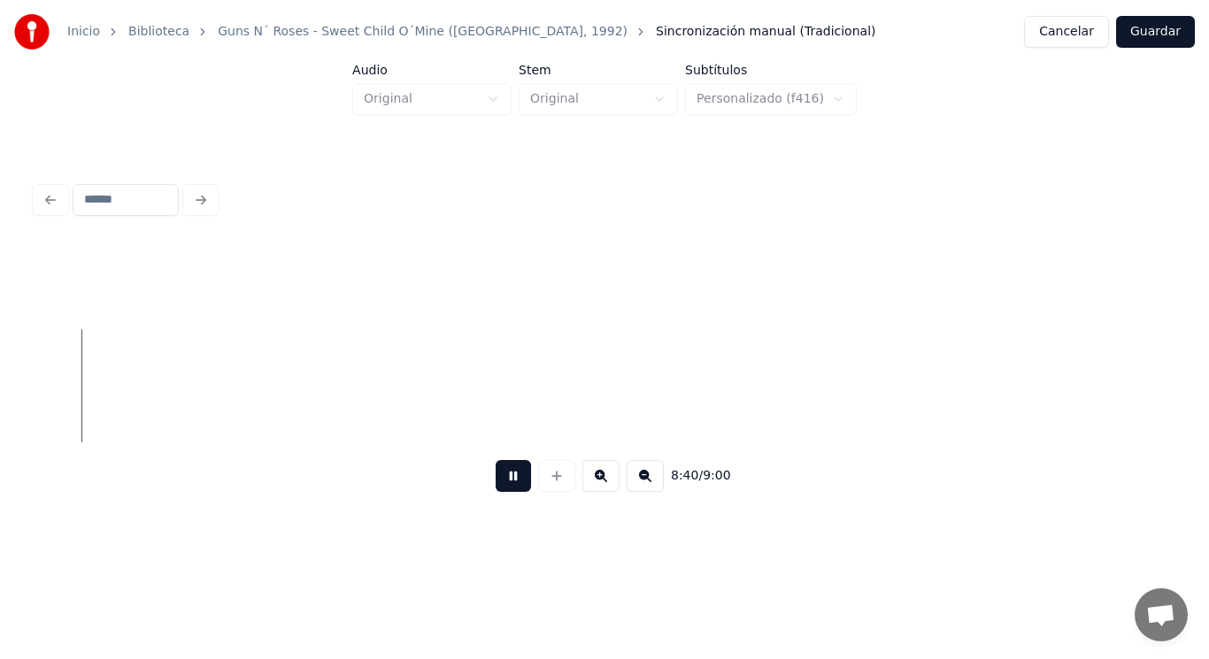
click at [506, 484] on button at bounding box center [513, 476] width 35 height 32
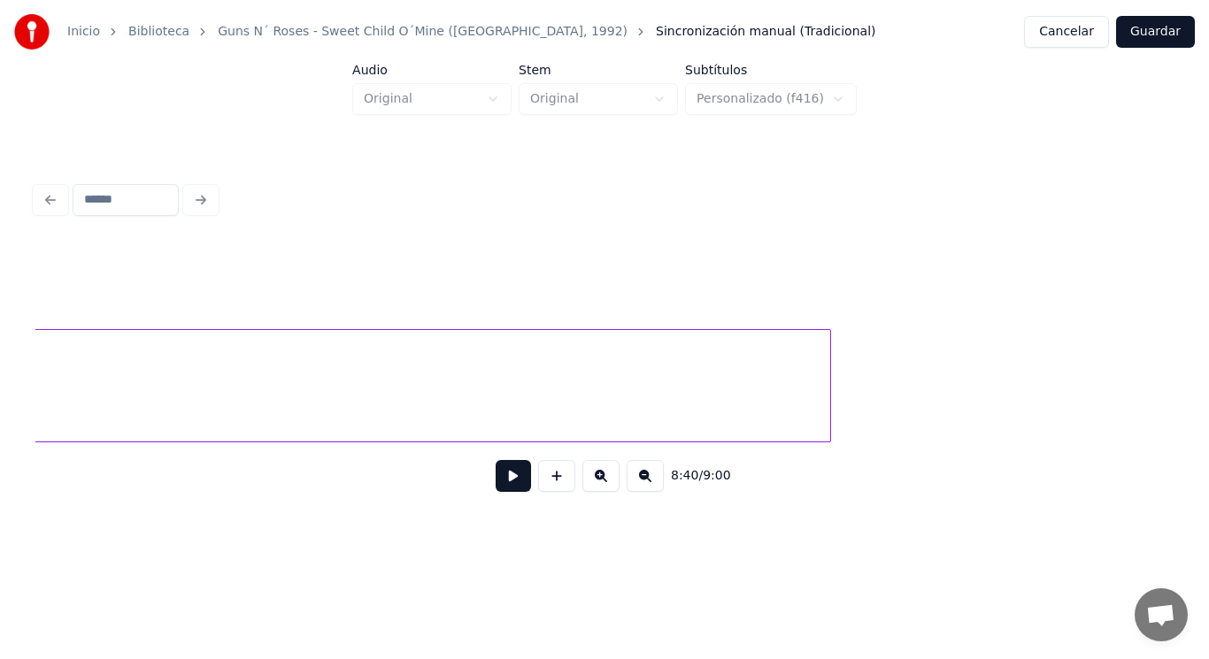
click at [553, 475] on button at bounding box center [556, 476] width 37 height 32
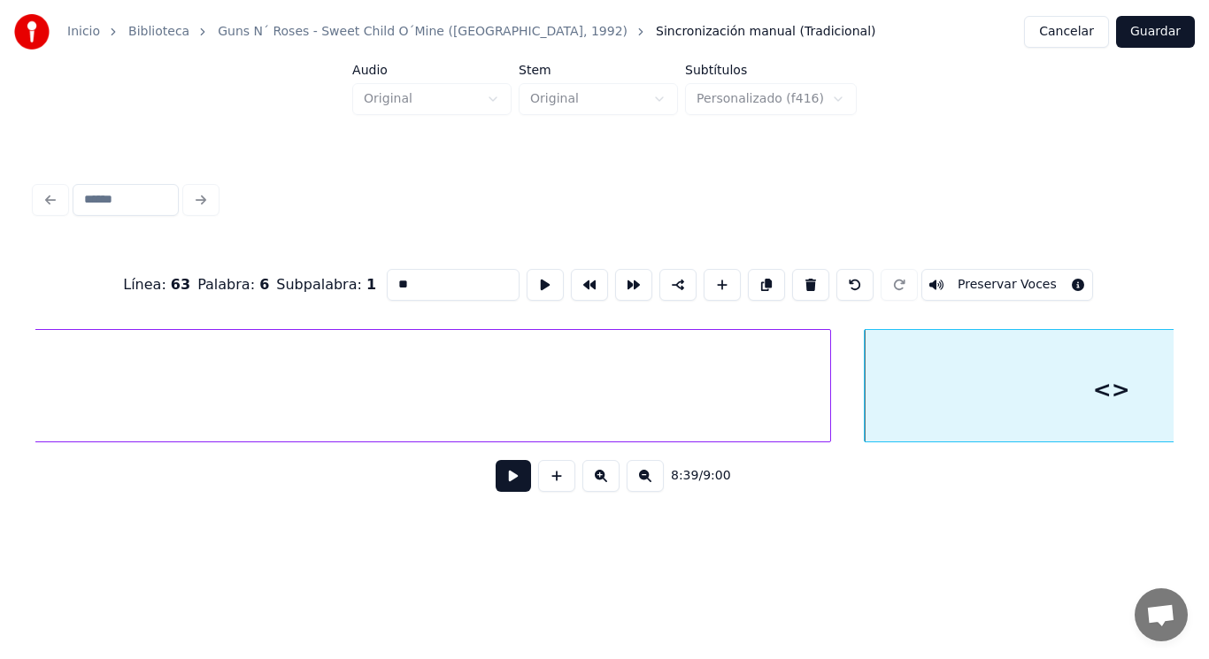
drag, startPoint x: 378, startPoint y: 277, endPoint x: 314, endPoint y: 276, distance: 63.7
click at [314, 276] on div "Línea : 63 Palabra : 6 Subpalabra : 1 ** Preservar Voces" at bounding box center [604, 285] width 1138 height 89
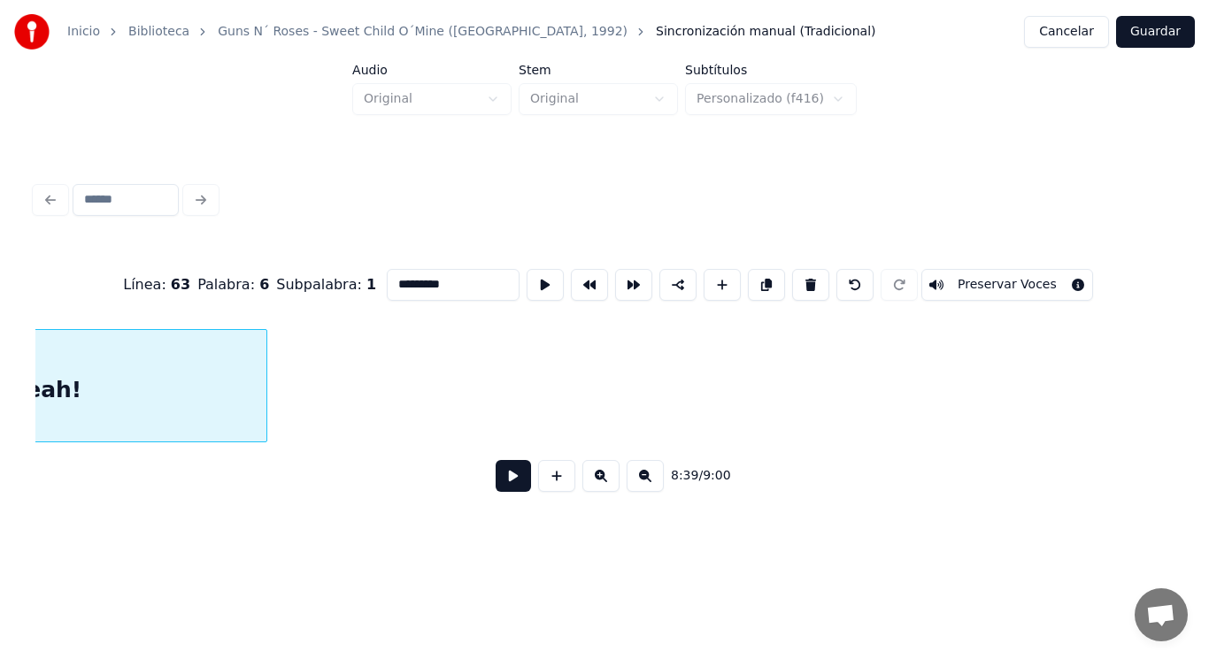
scroll to position [0, 643757]
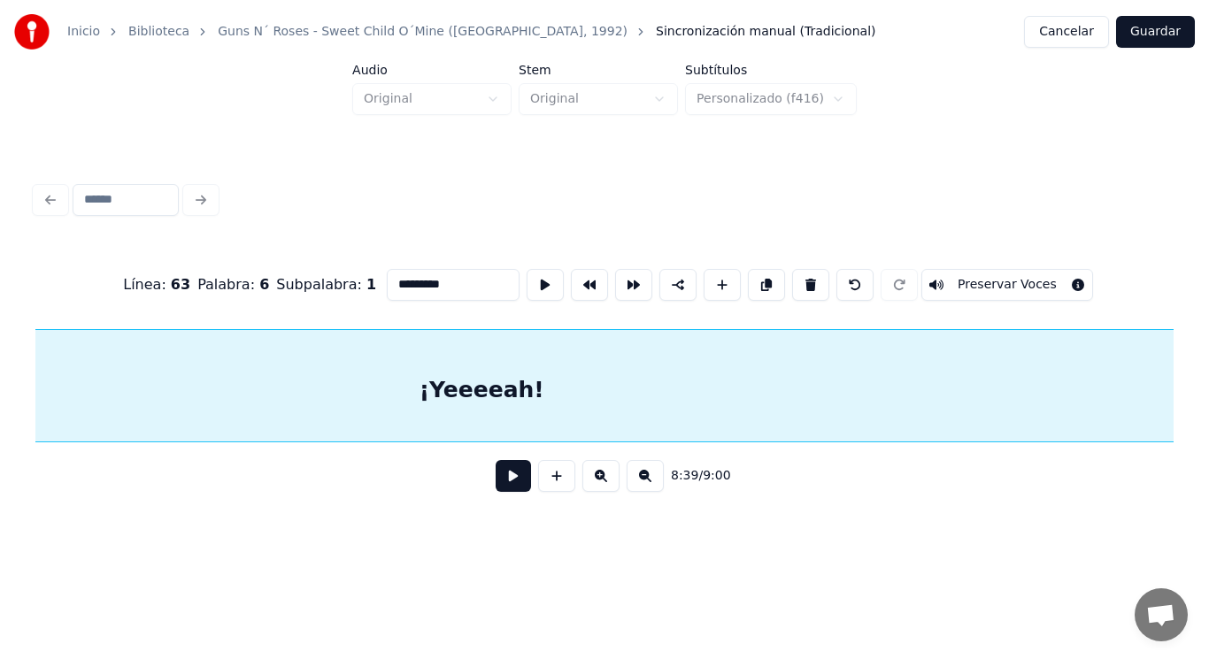
click at [1196, 366] on div "Inicio Biblioteca Guns N´ Roses - Sweet Child O´Mine ([GEOGRAPHIC_DATA], 1992) …" at bounding box center [604, 269] width 1209 height 539
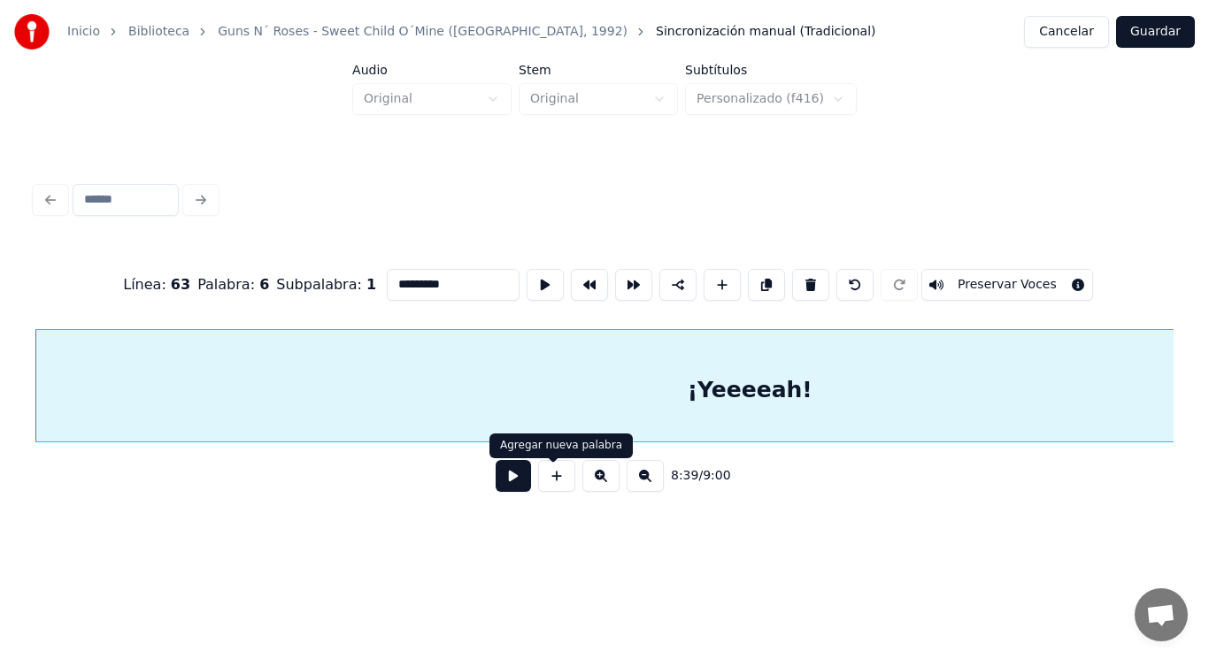
type input "*********"
click at [500, 478] on button at bounding box center [513, 476] width 35 height 32
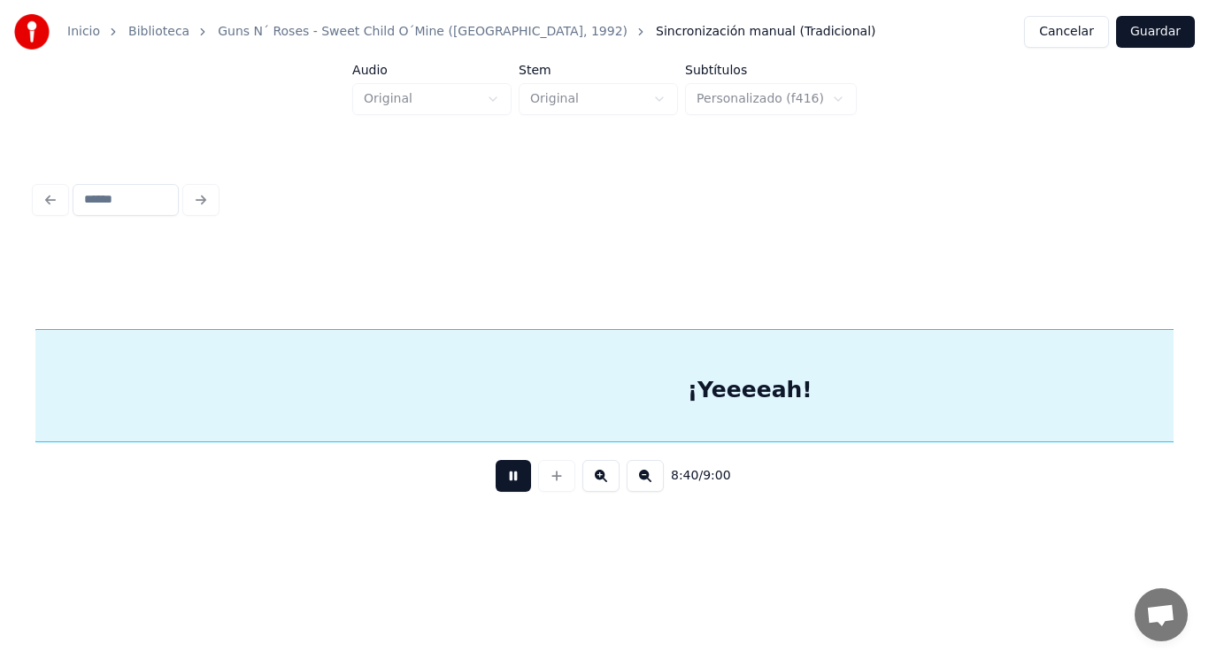
scroll to position [0, 644636]
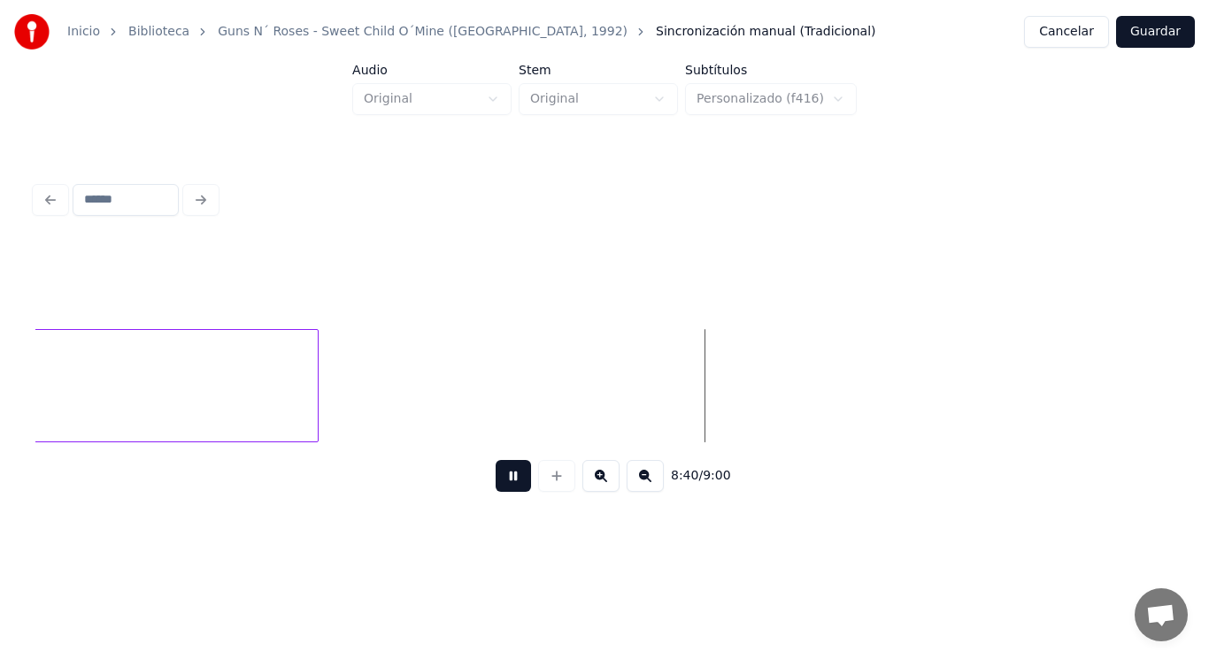
click at [500, 478] on button at bounding box center [513, 476] width 35 height 32
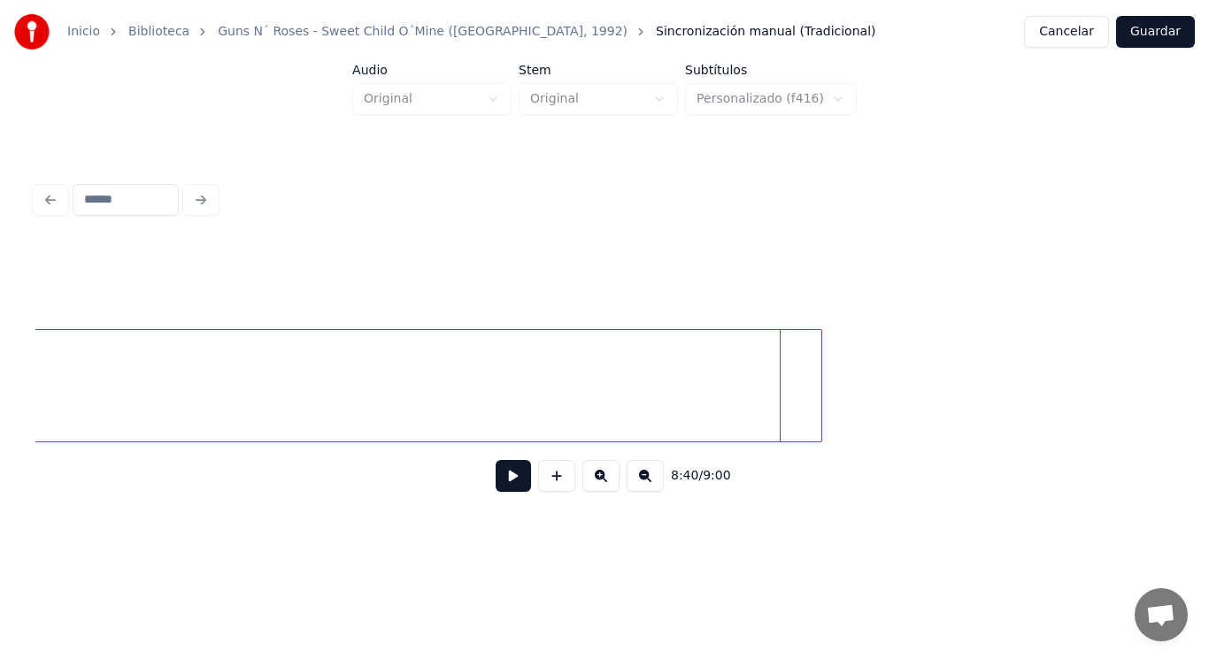
click at [821, 363] on div at bounding box center [818, 386] width 5 height 112
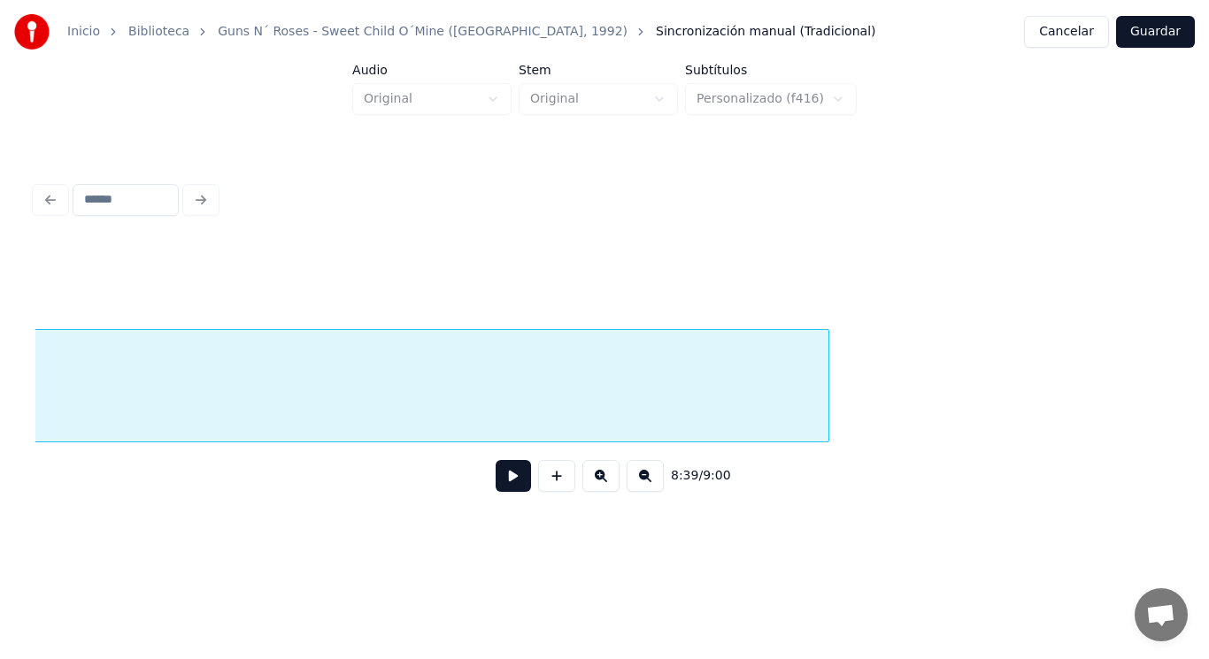
scroll to position [0, 643488]
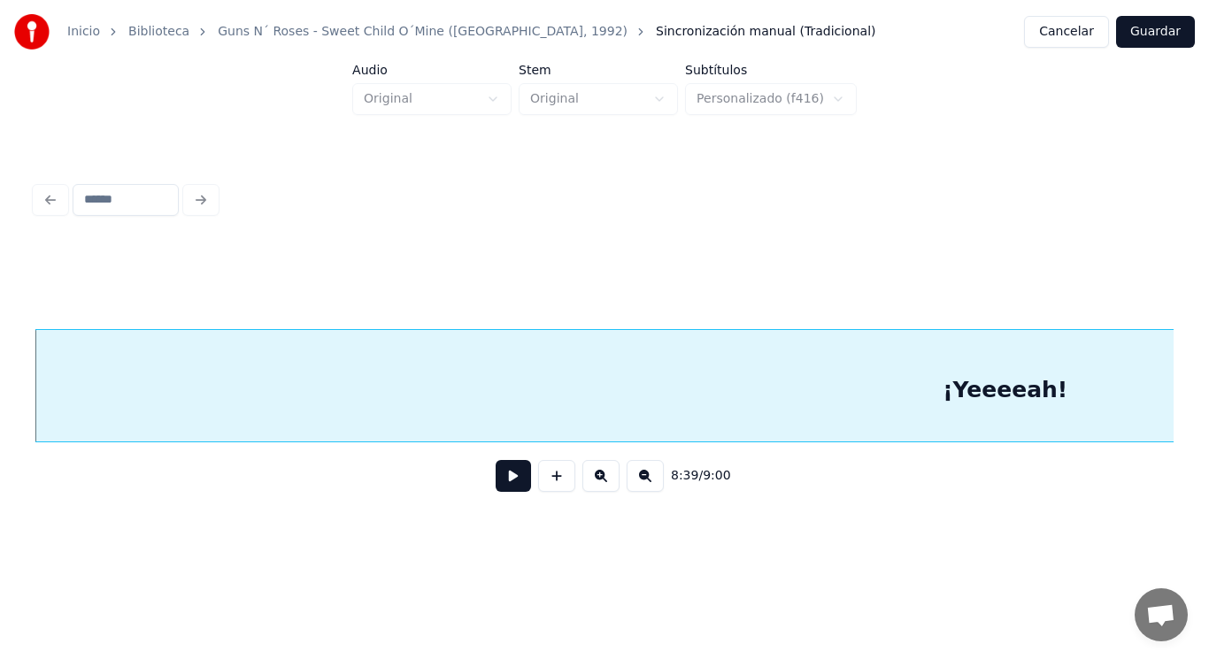
click at [499, 487] on button at bounding box center [513, 476] width 35 height 32
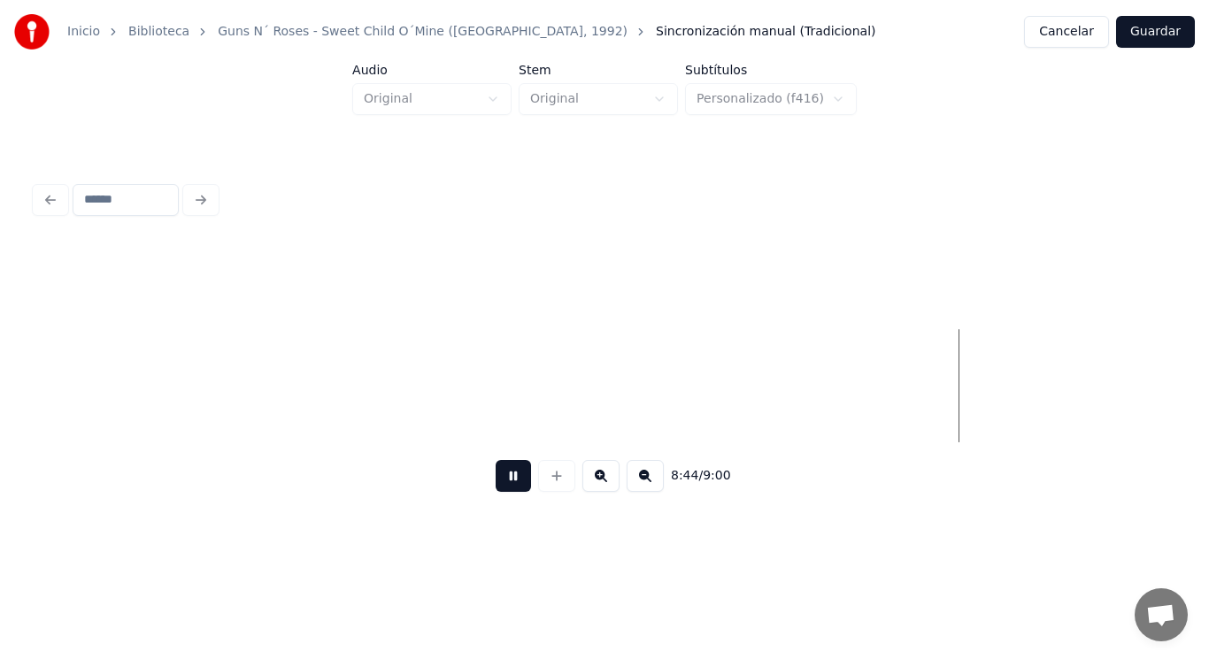
click at [499, 487] on button at bounding box center [513, 476] width 35 height 32
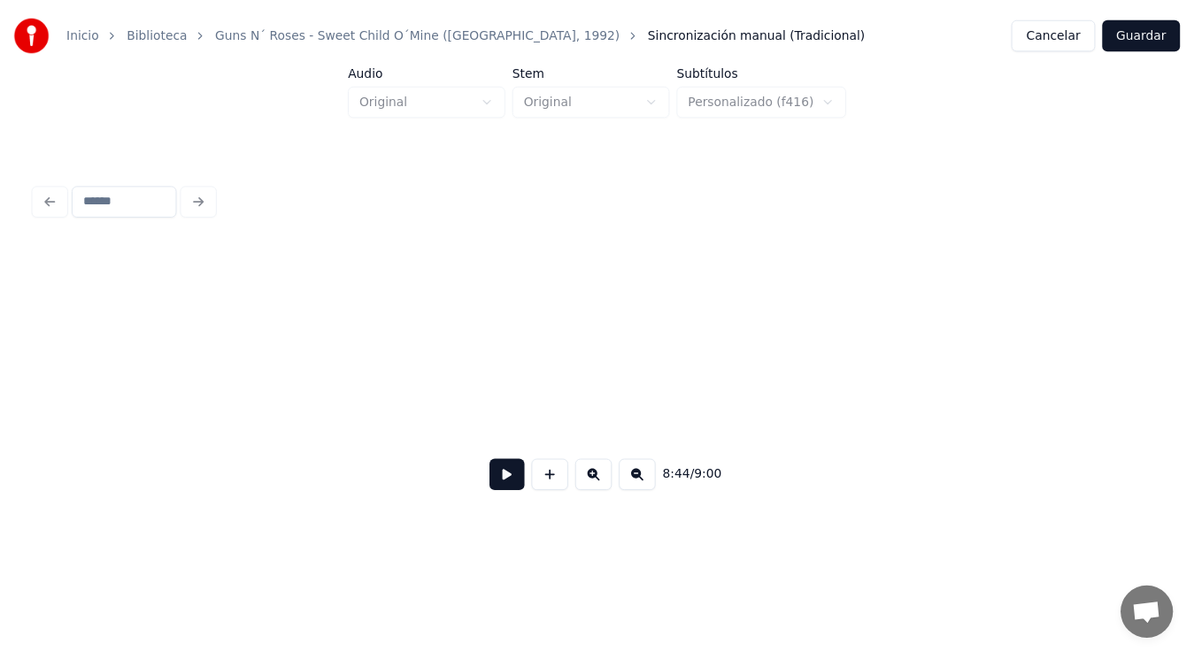
scroll to position [0, 650416]
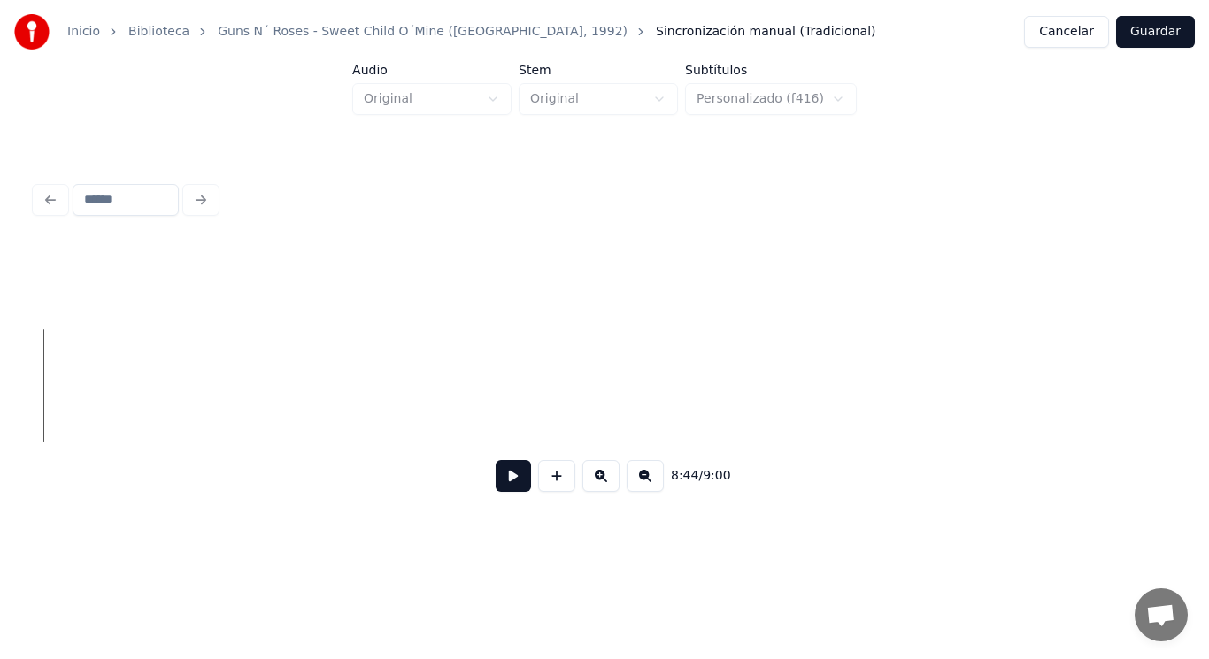
click at [1151, 33] on button "Guardar" at bounding box center [1155, 32] width 79 height 32
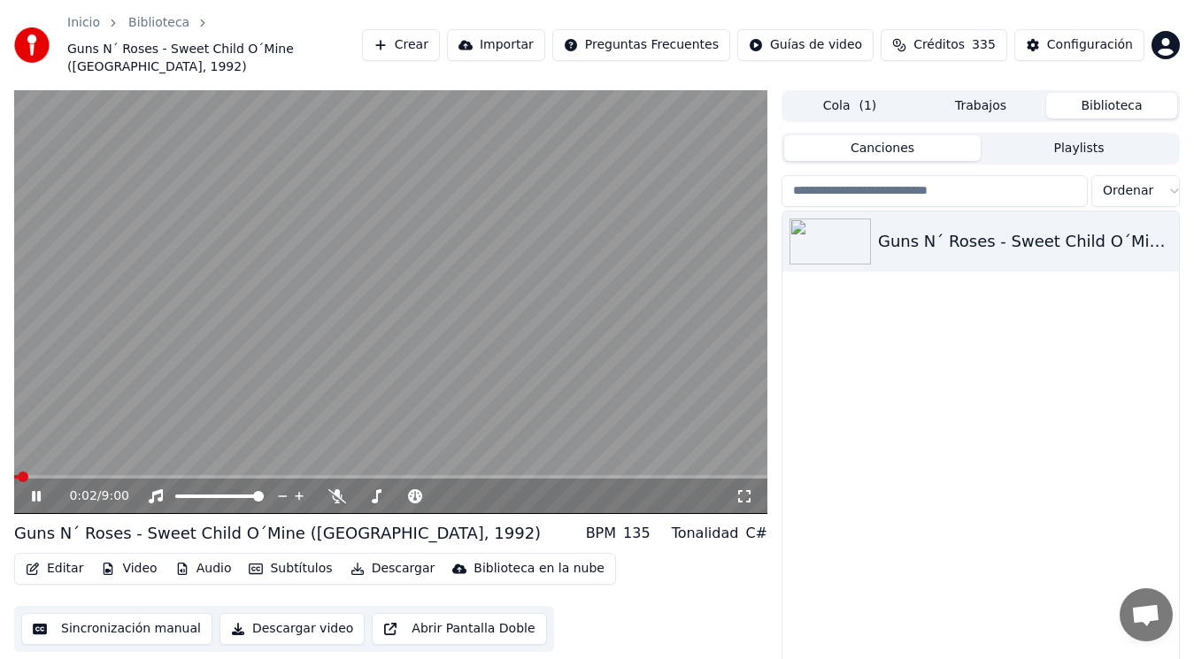
click at [35, 491] on icon at bounding box center [36, 496] width 9 height 11
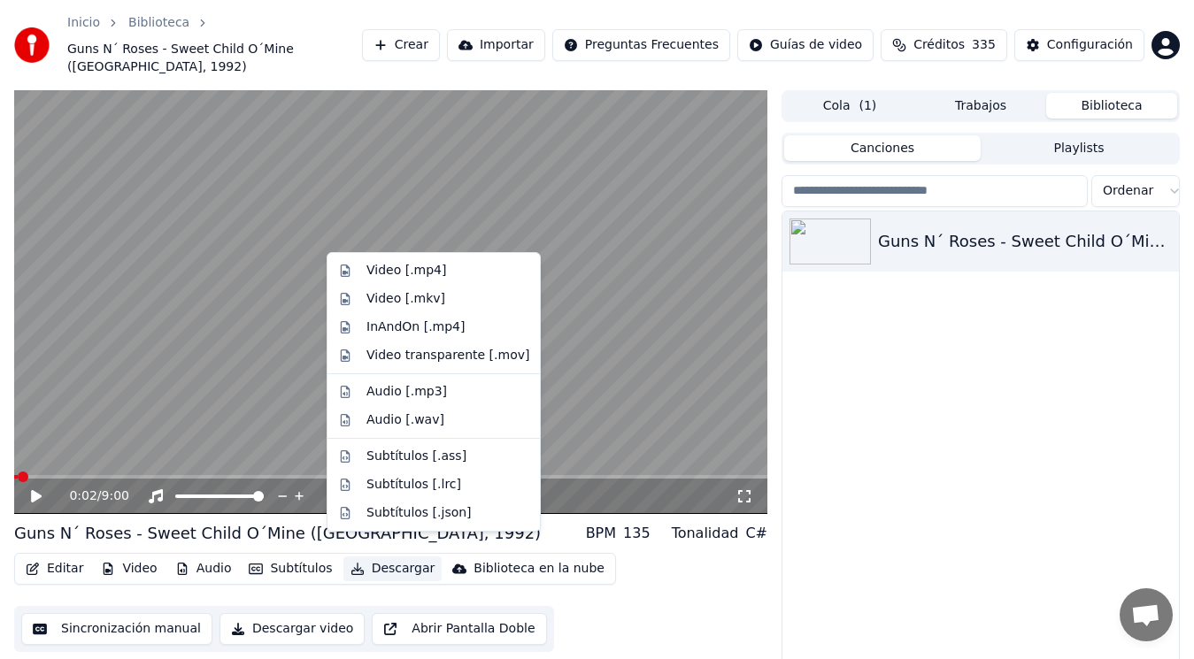
click at [391, 557] on button "Descargar" at bounding box center [392, 569] width 99 height 25
click at [386, 267] on div "Video [.mp4]" at bounding box center [406, 271] width 80 height 18
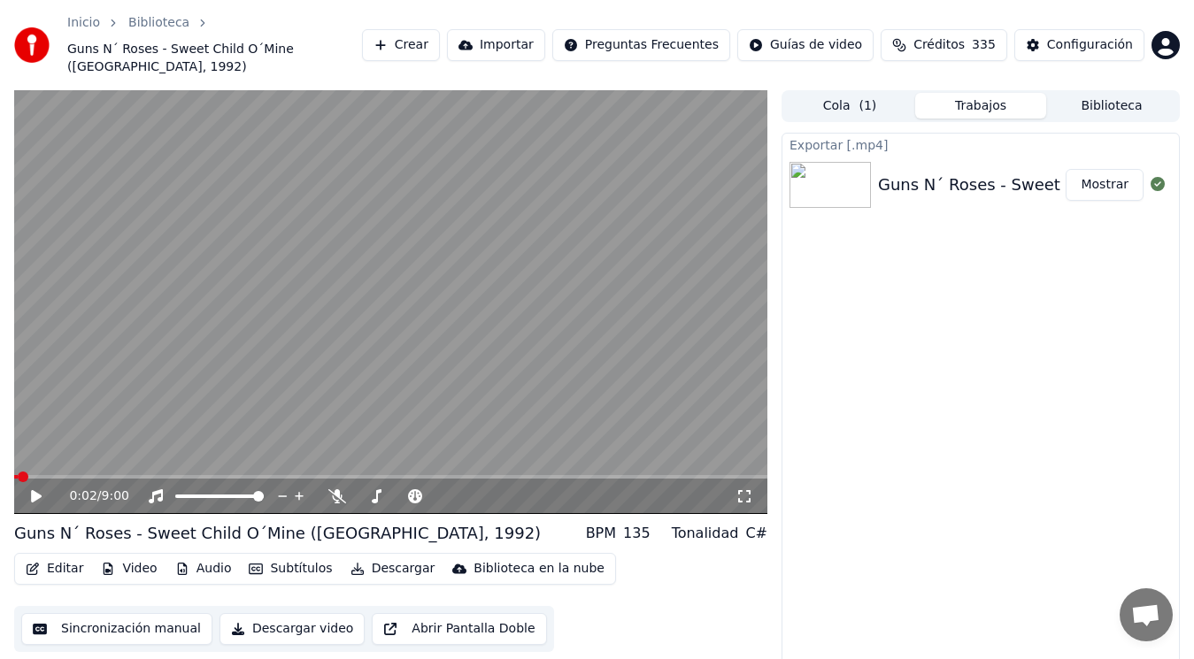
click at [1104, 169] on button "Mostrar" at bounding box center [1105, 185] width 78 height 32
click at [53, 560] on button "Editar" at bounding box center [55, 569] width 72 height 25
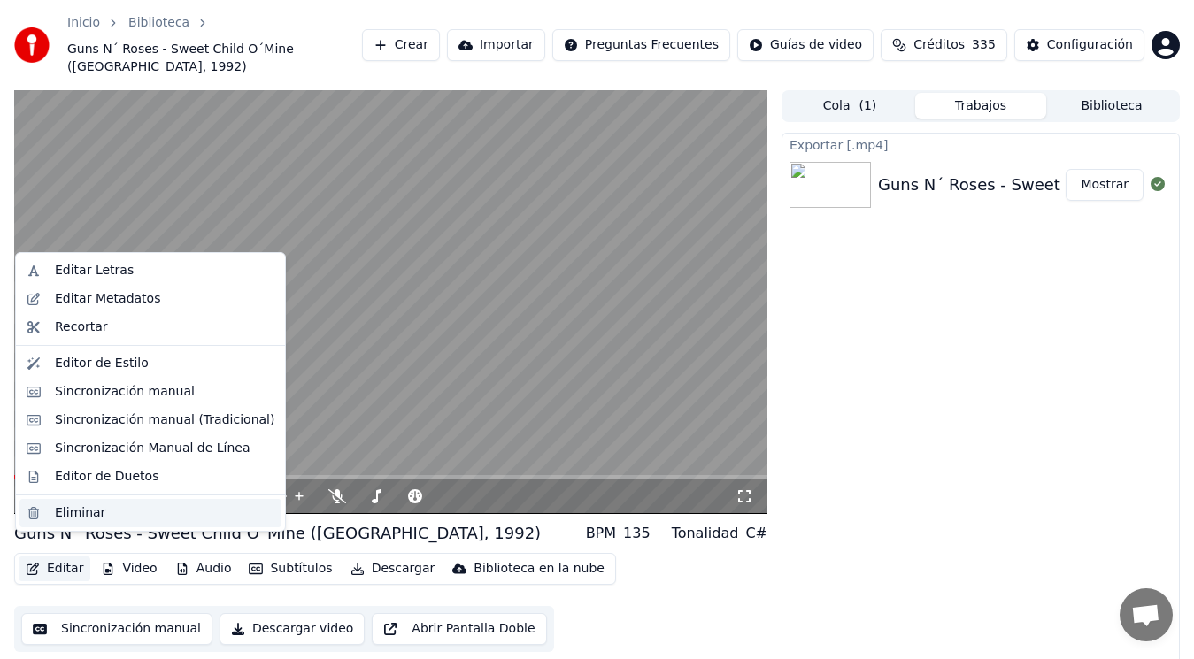
click at [80, 512] on div "Eliminar" at bounding box center [80, 514] width 50 height 18
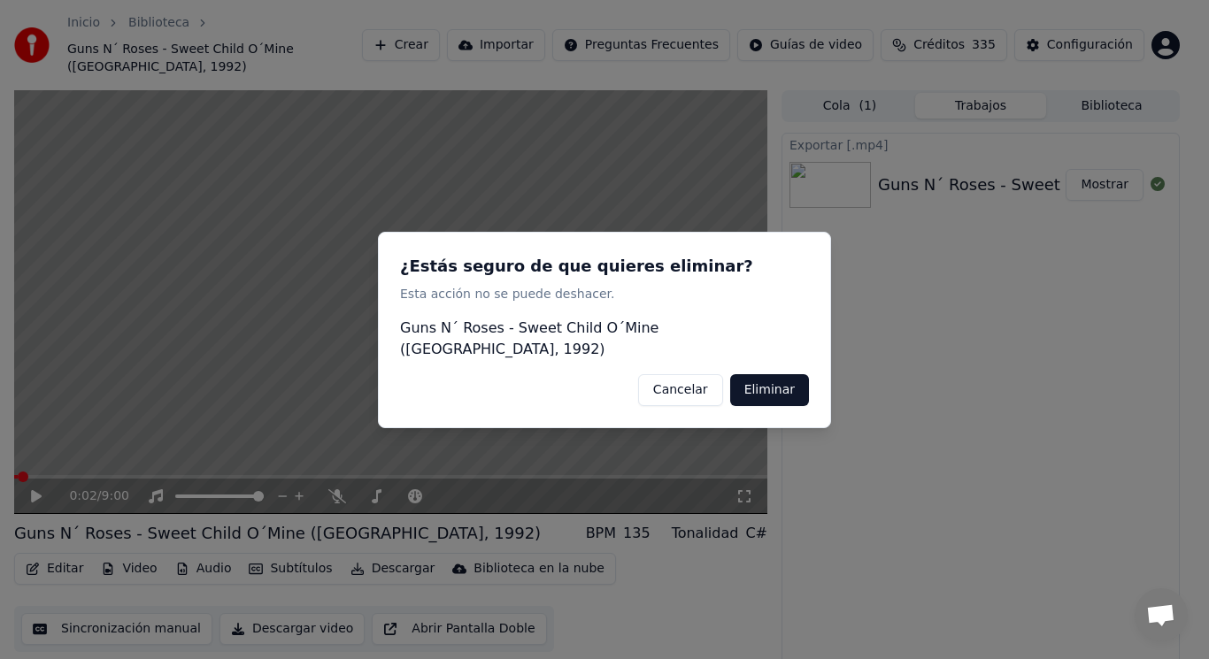
click at [768, 380] on button "Eliminar" at bounding box center [769, 390] width 79 height 32
